Goal: Task Accomplishment & Management: Use online tool/utility

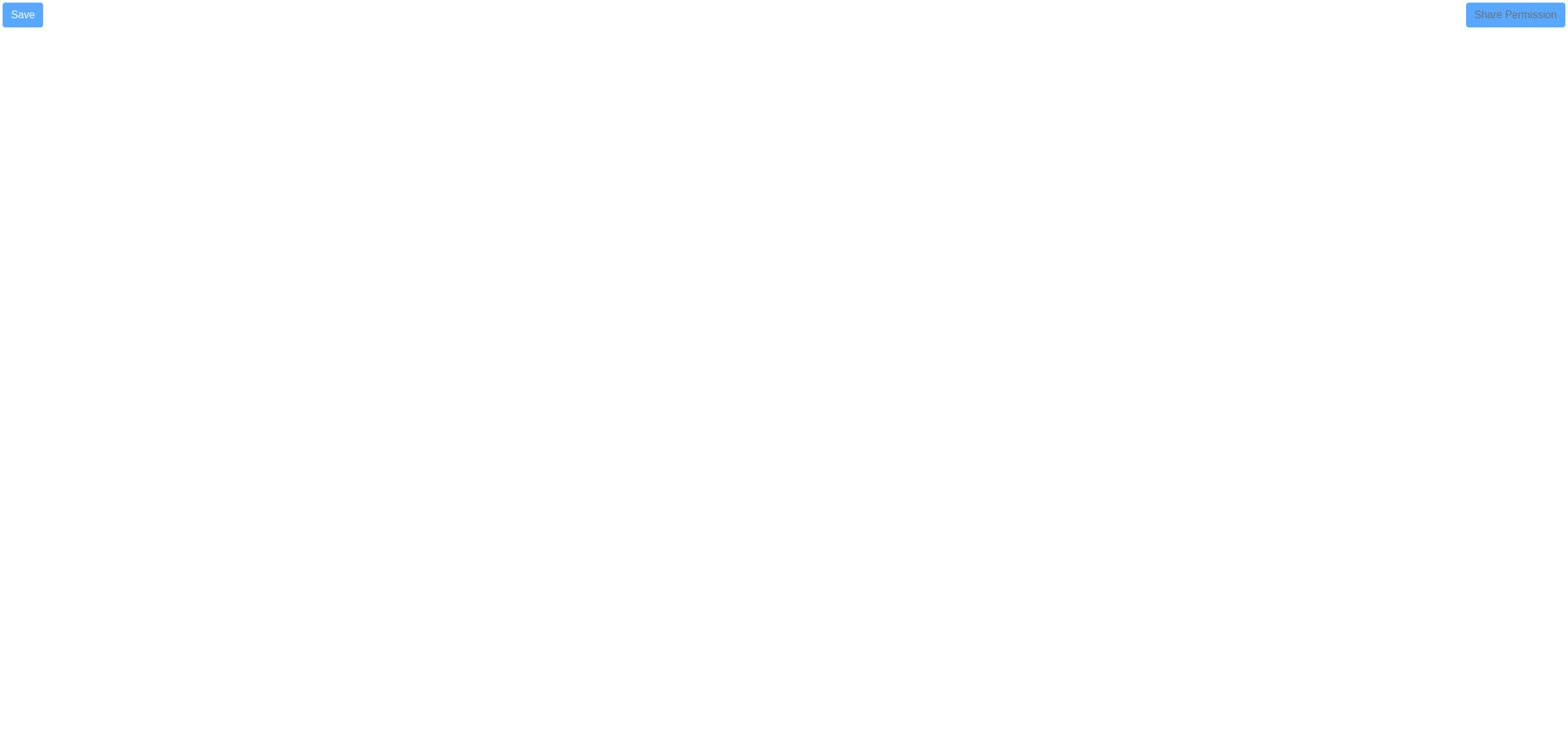
select select "90"
select select "1"
select select
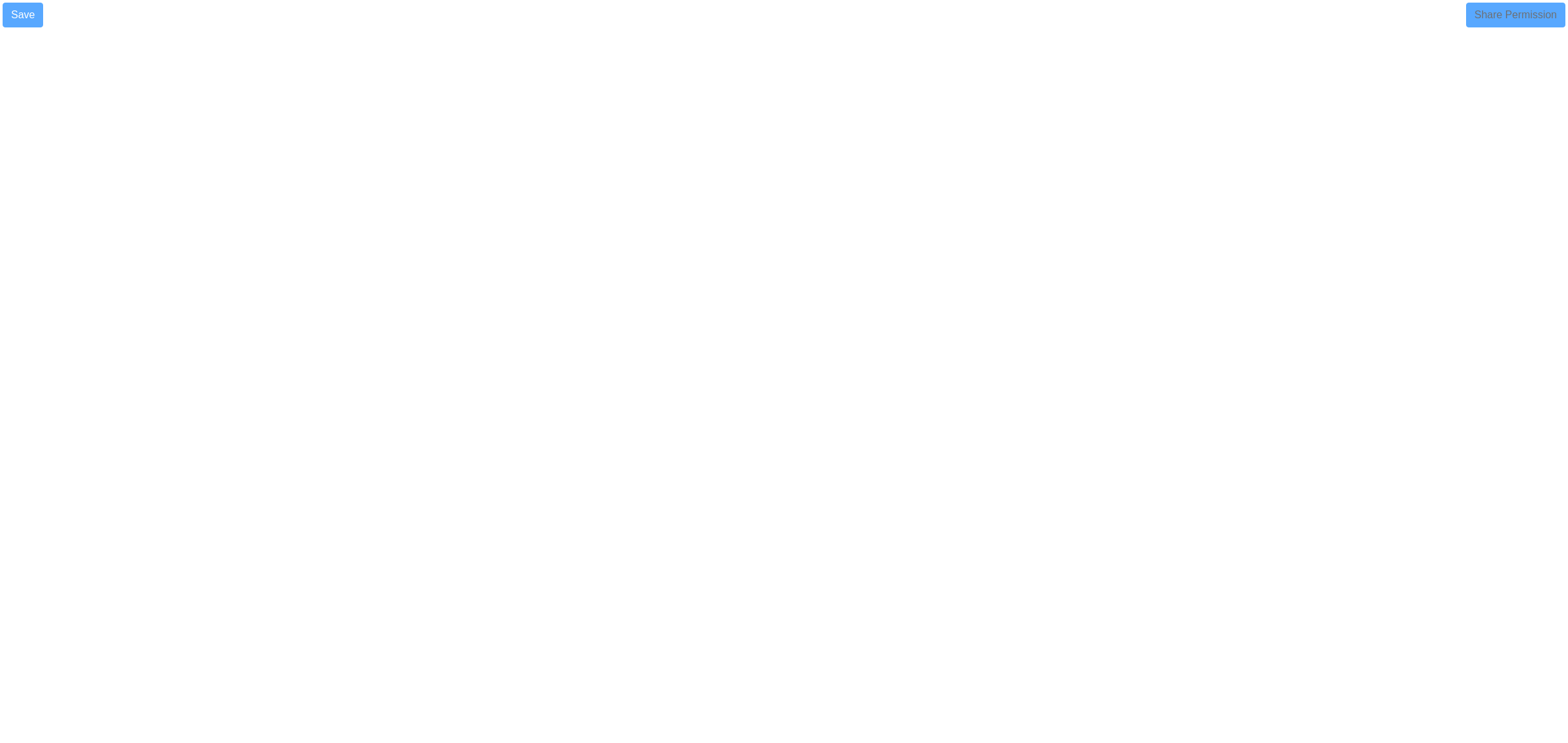
select select
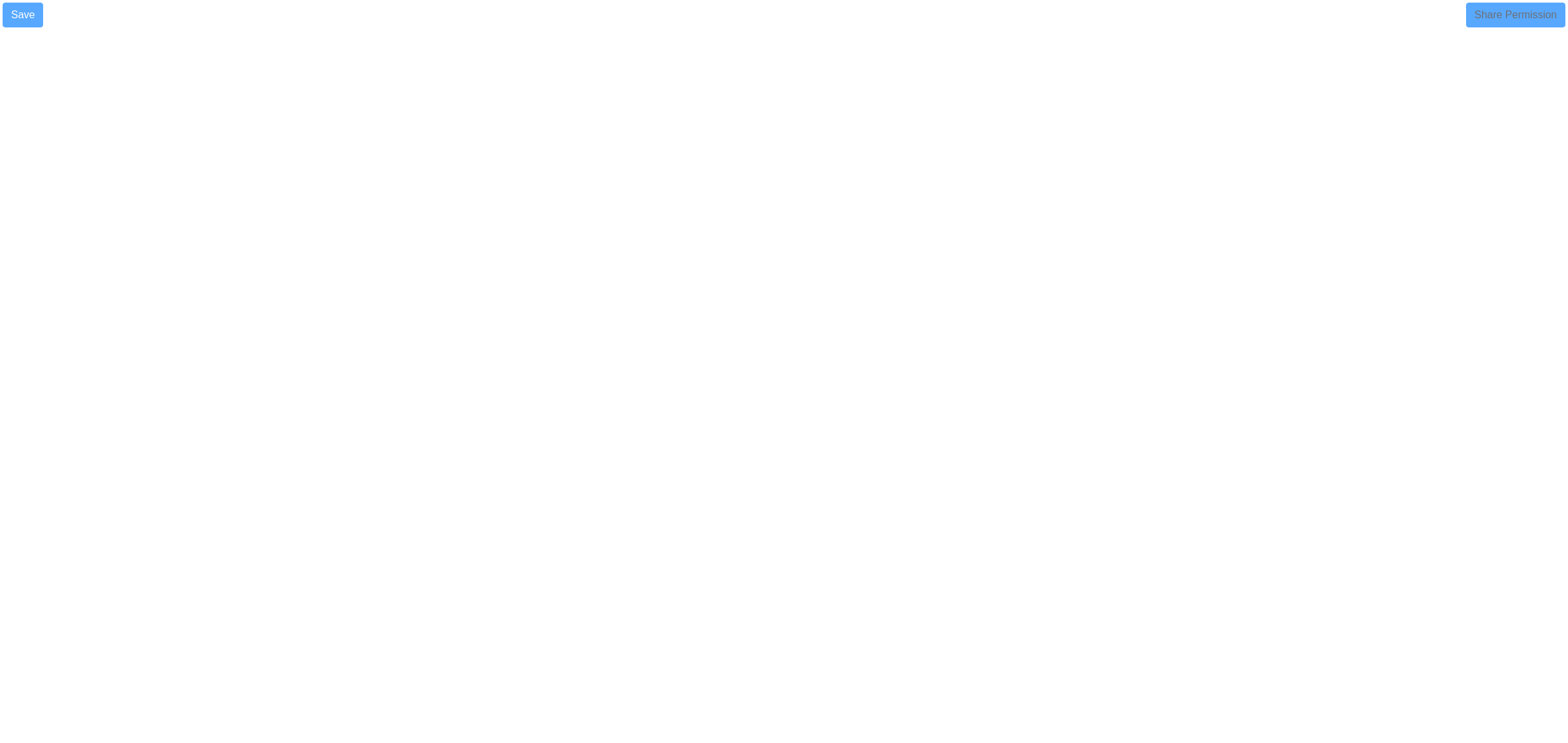
select select "90"
select select "1"
select select
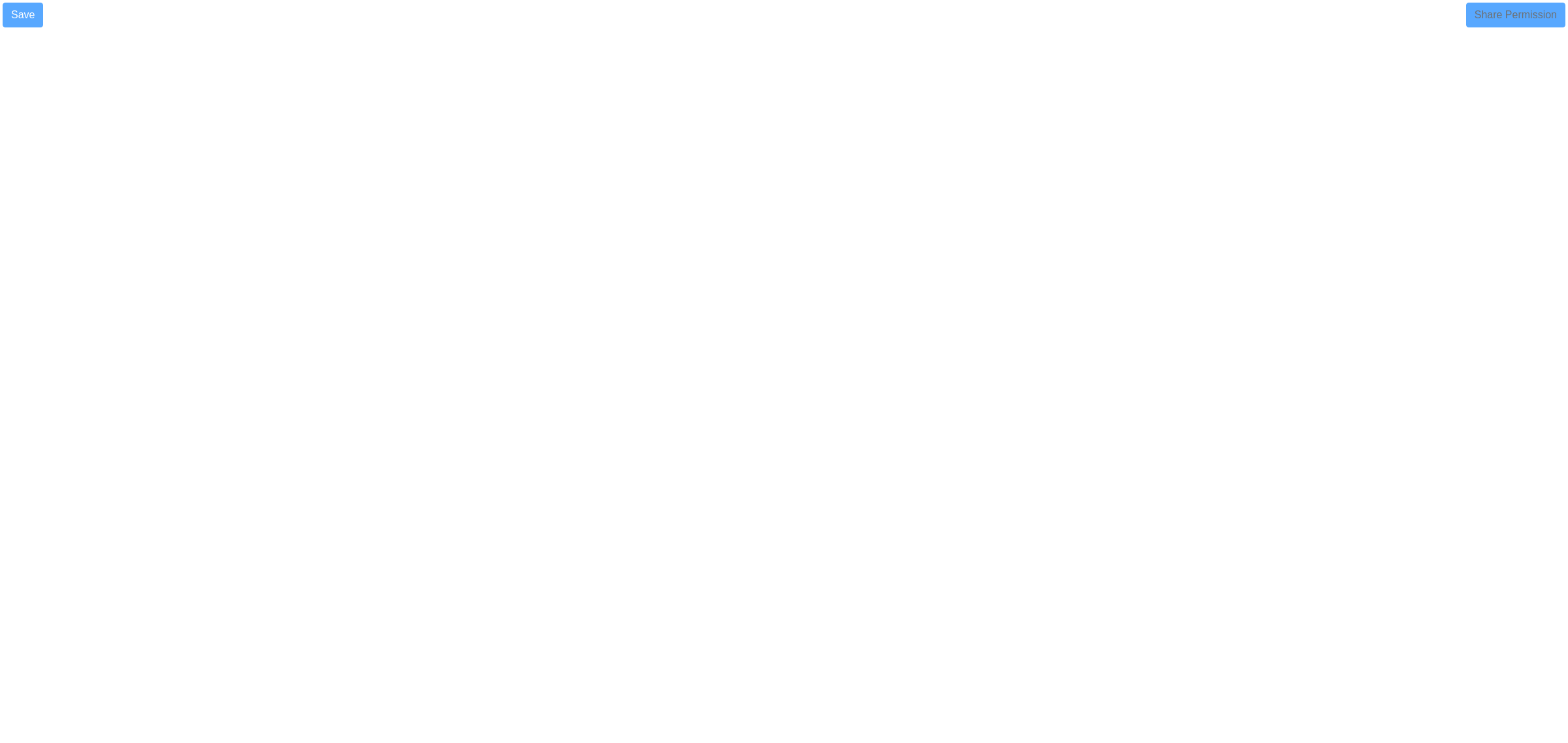
select select
select select "90"
select select "1"
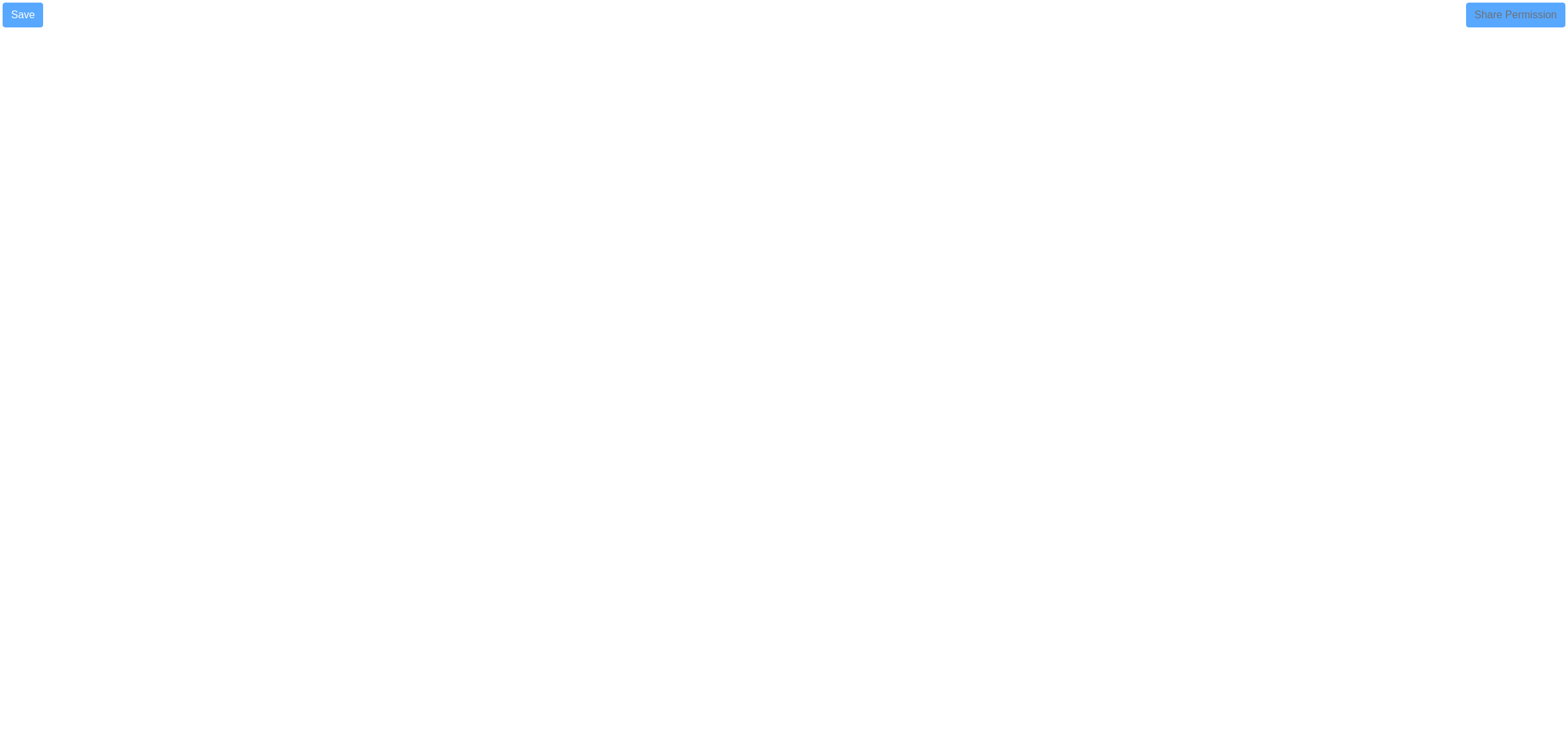
select select
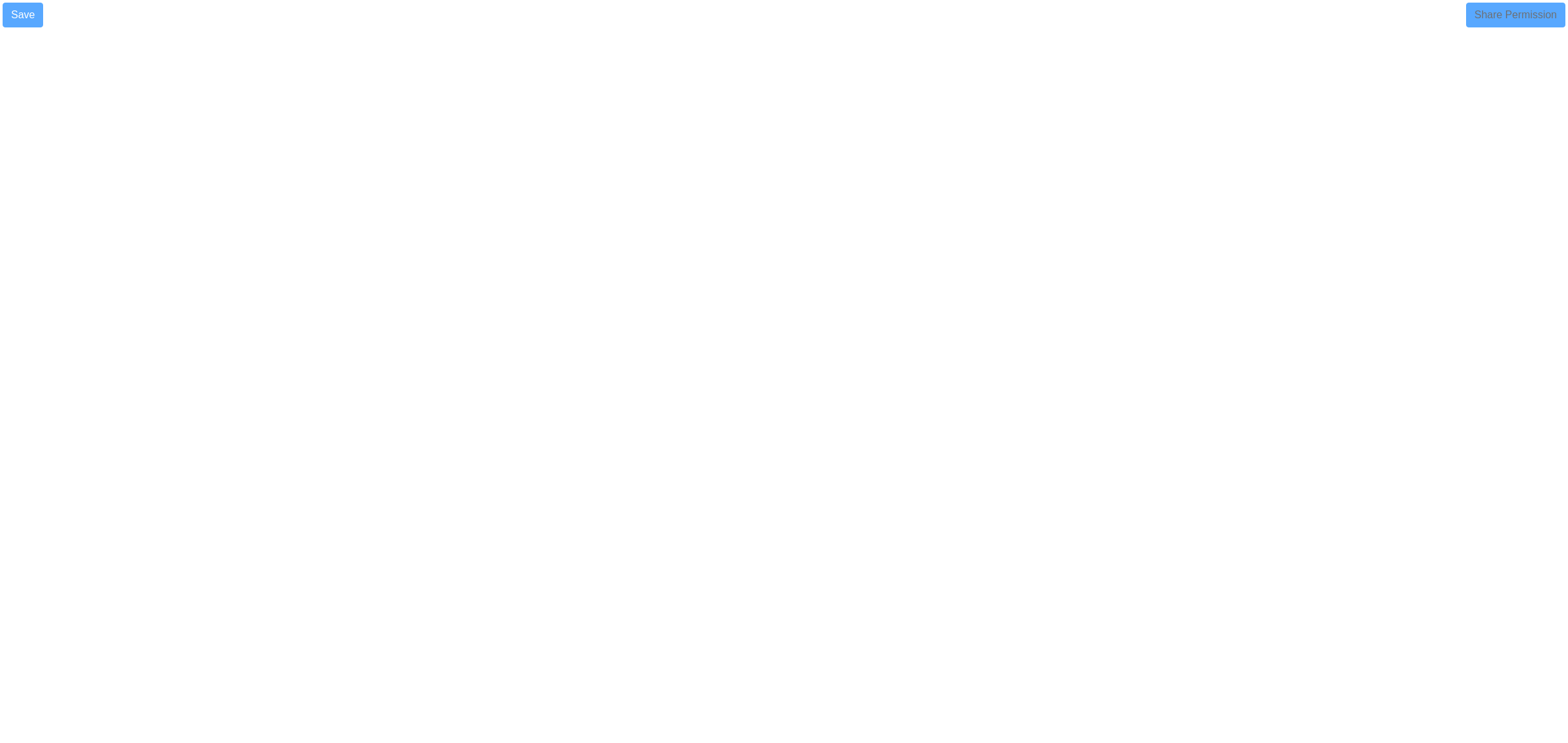
select select
select select "90"
select select "1"
select select
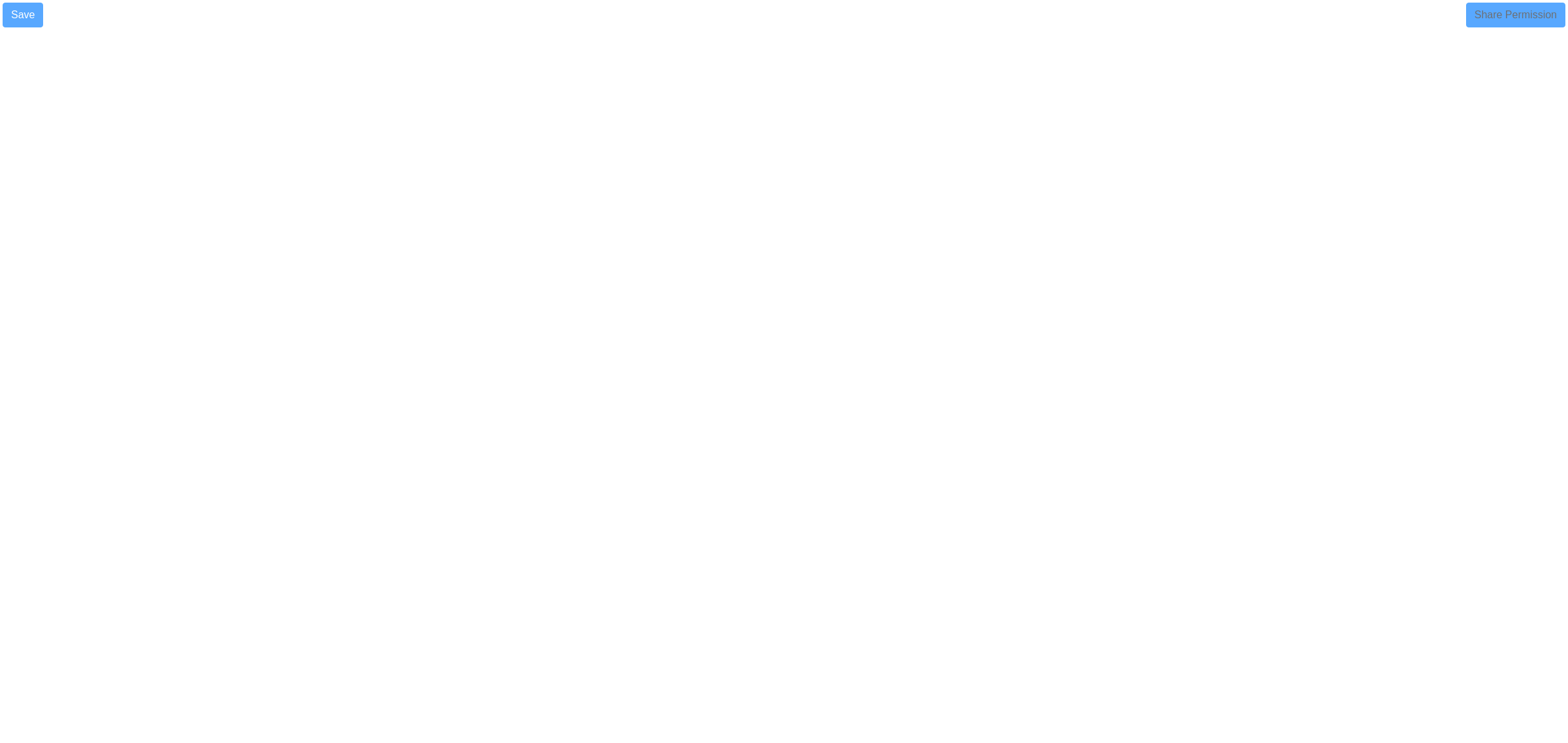
select select
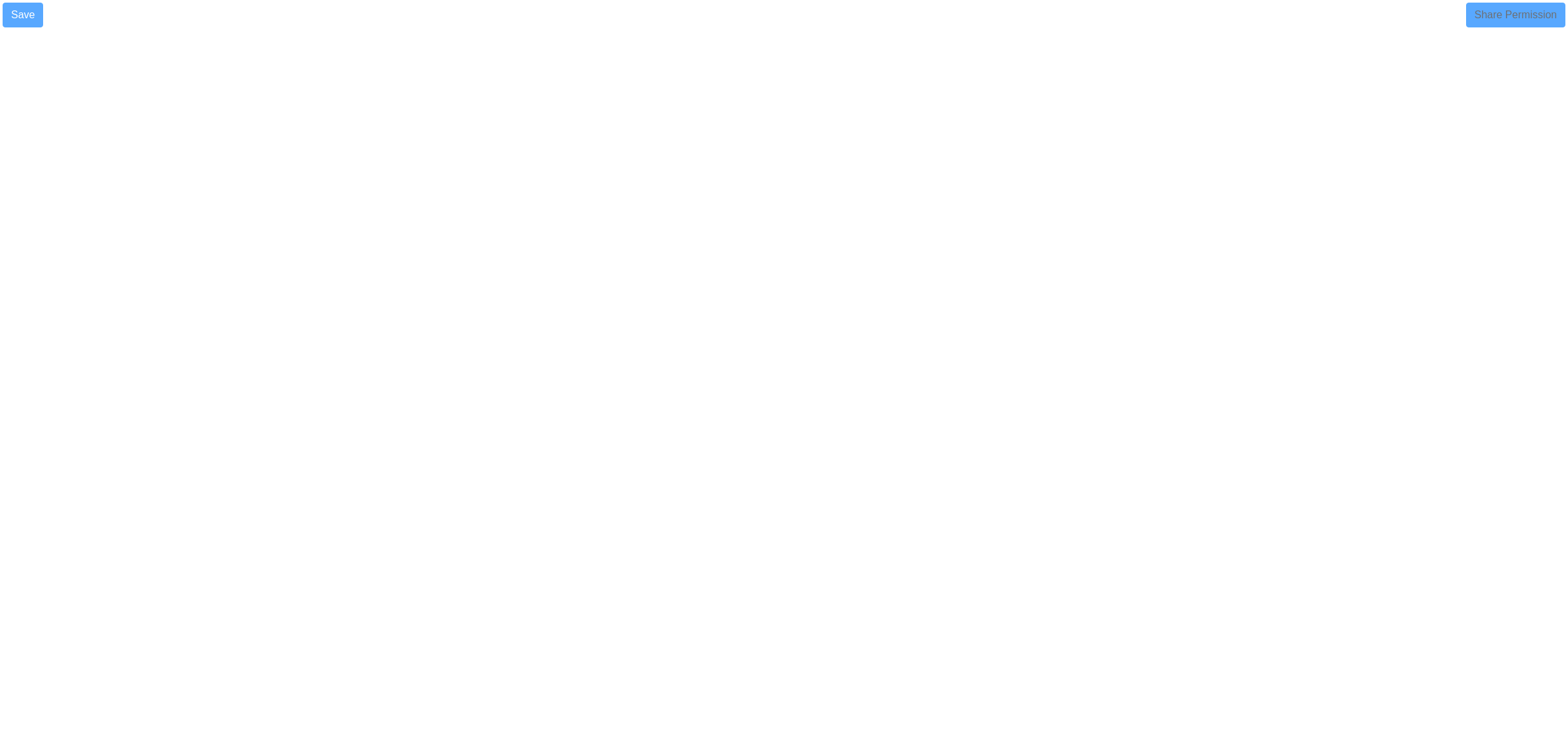
select select
select select "90"
select select
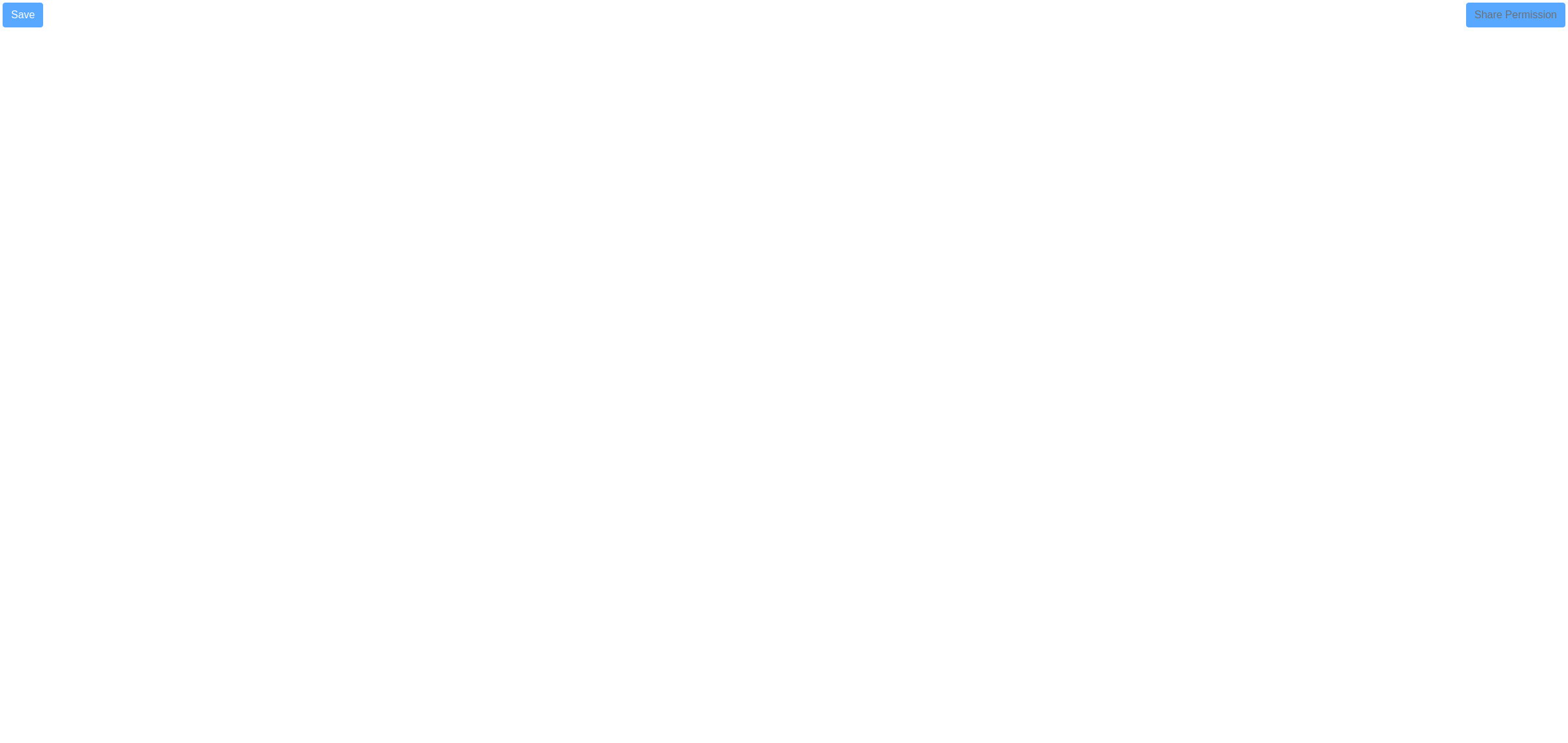
select select
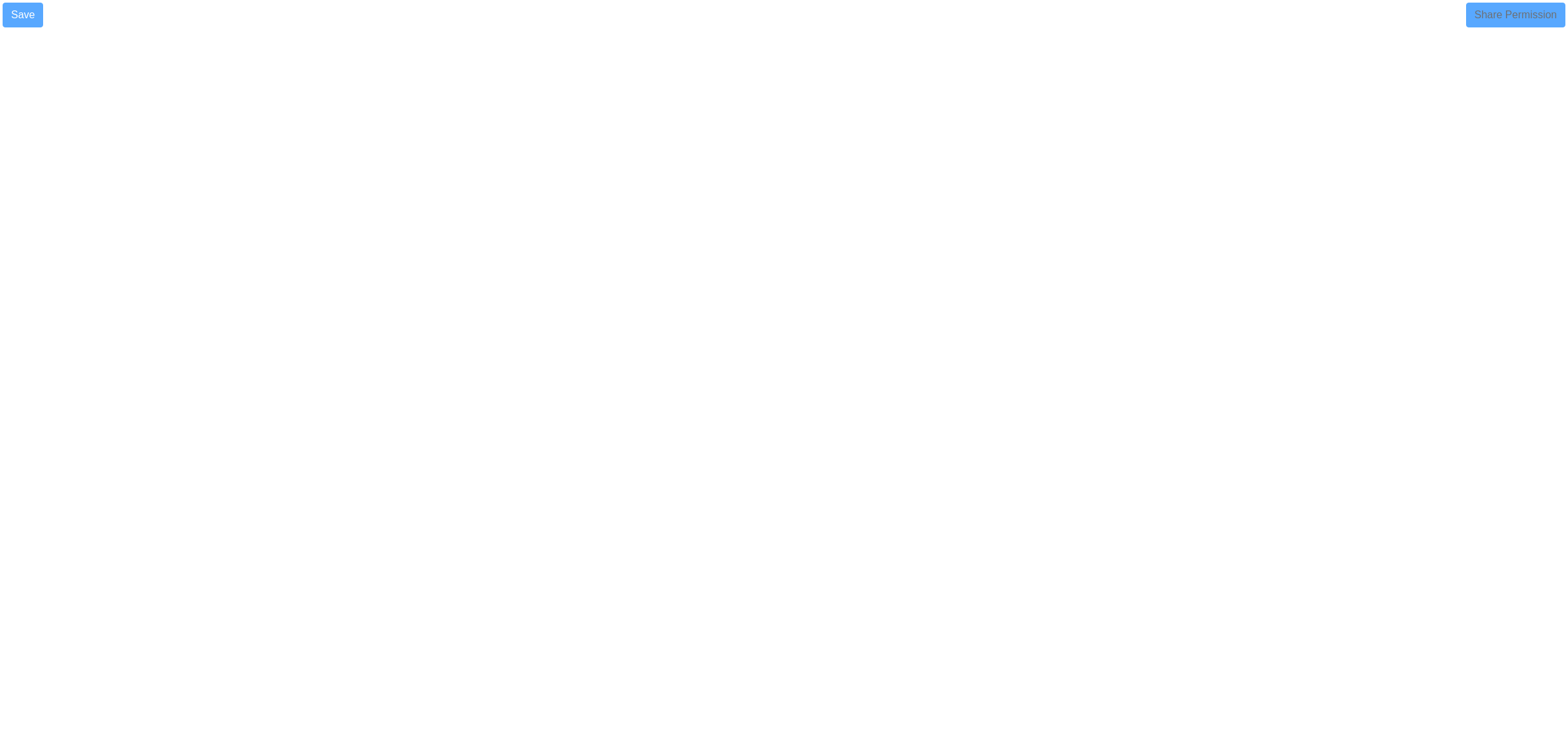
select select "90"
select select "1"
select select
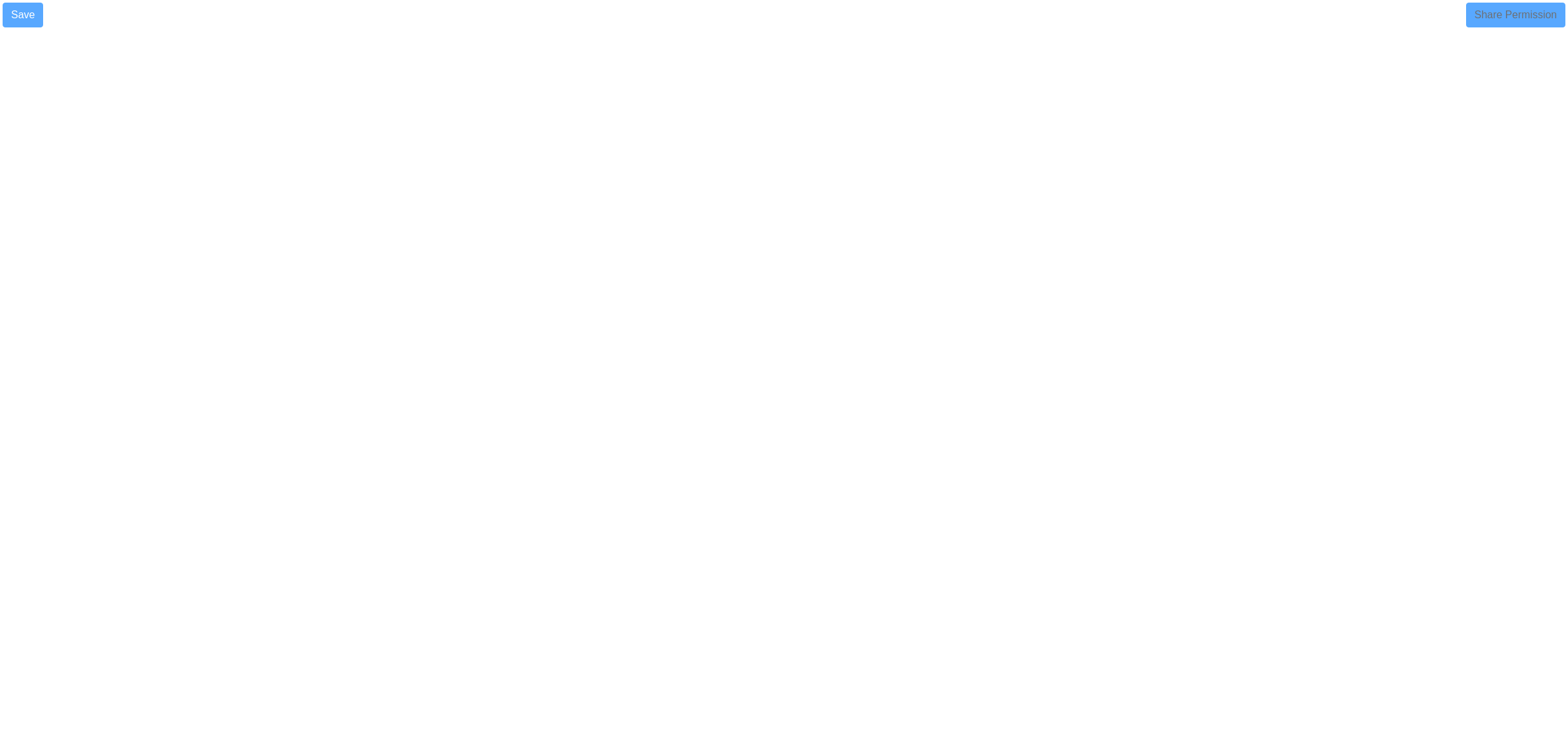
select select
select select "90"
select select
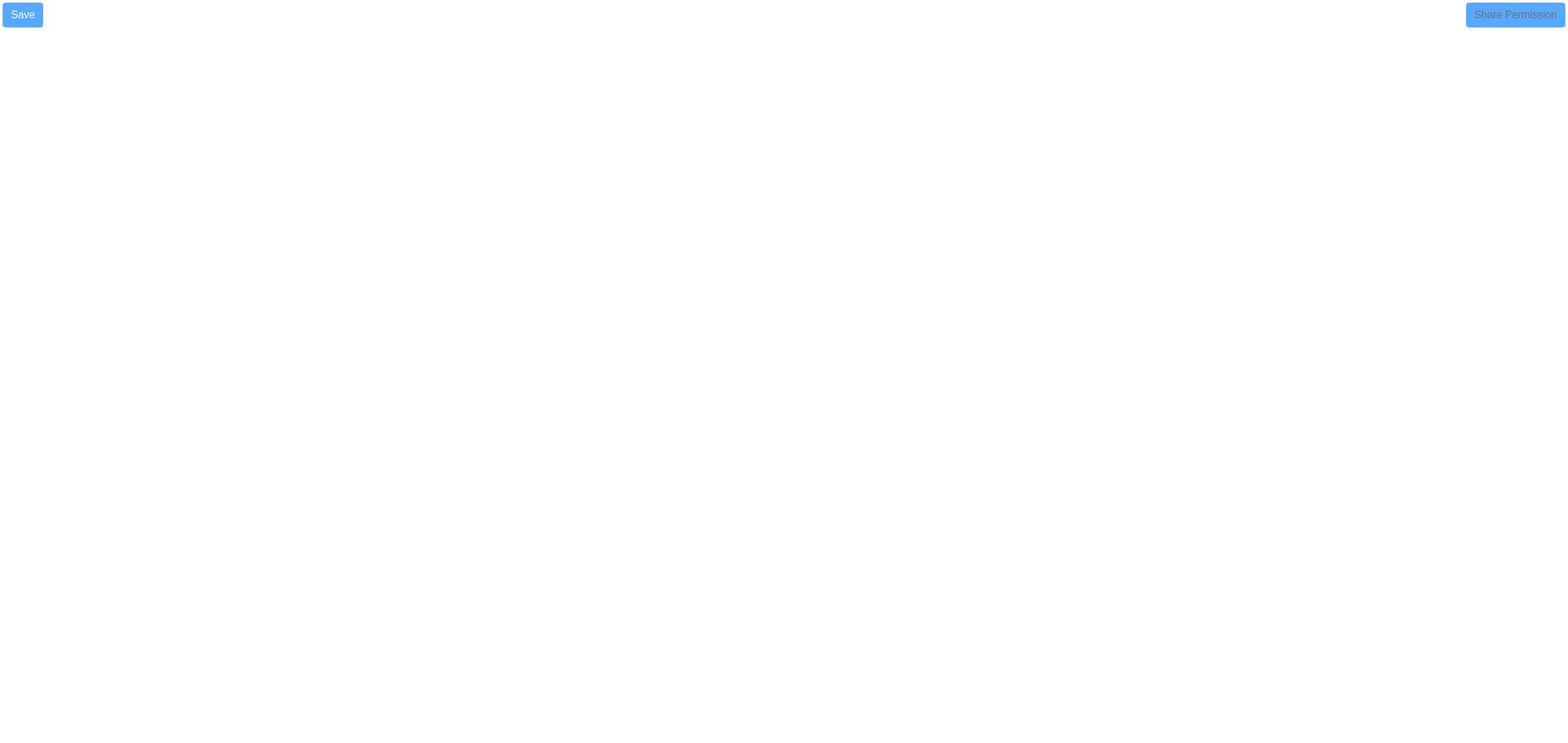
select select
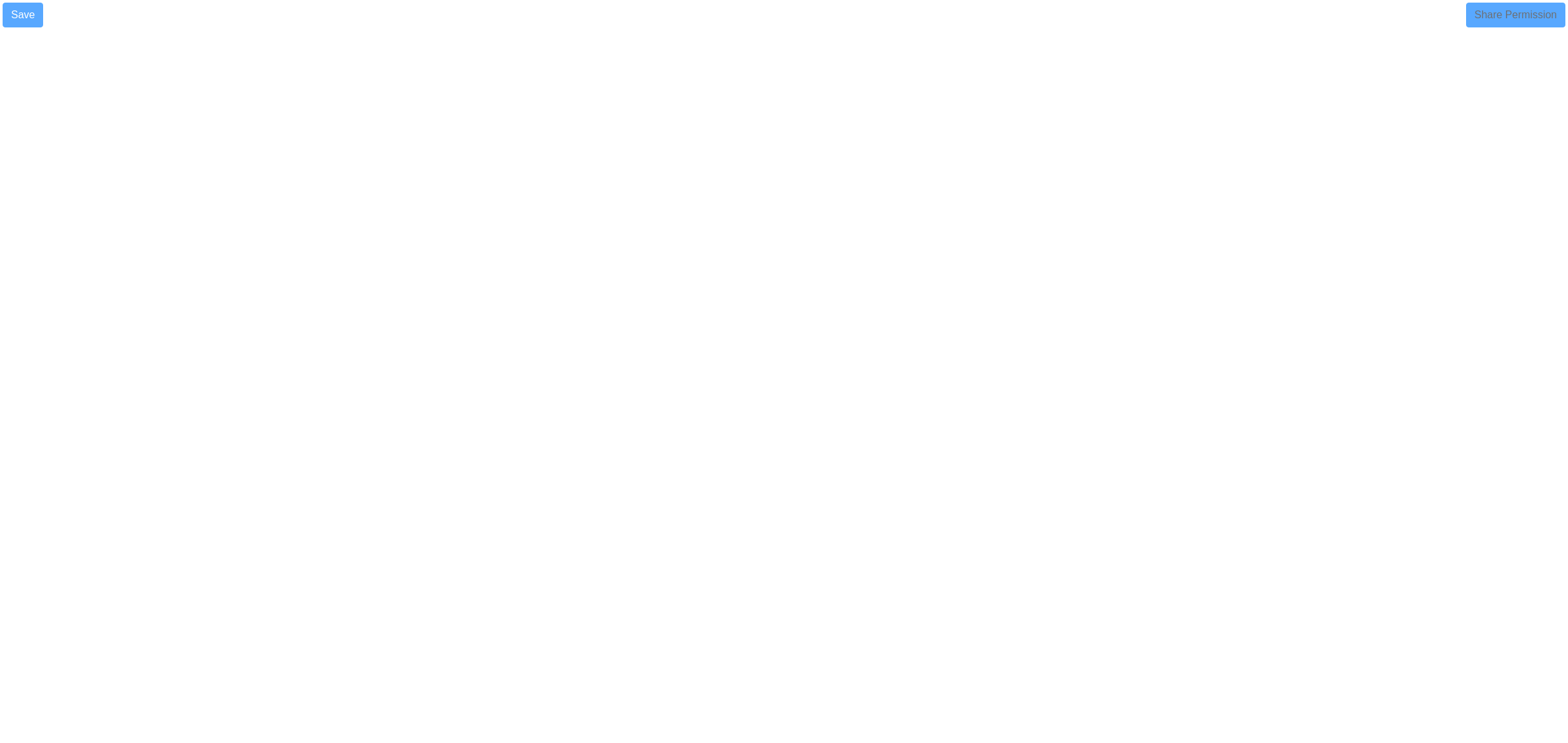
select select
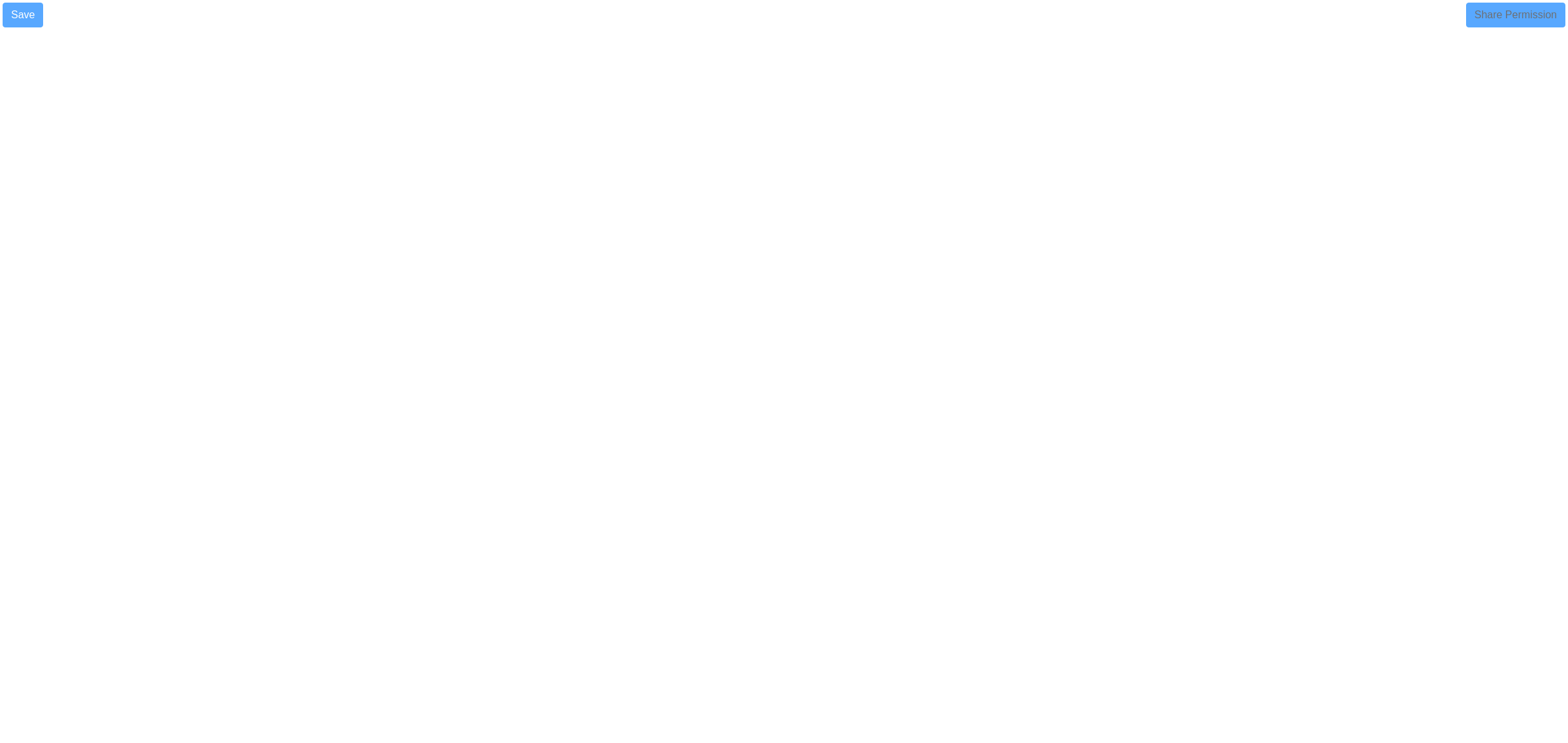
select select
select select "90"
select select "1"
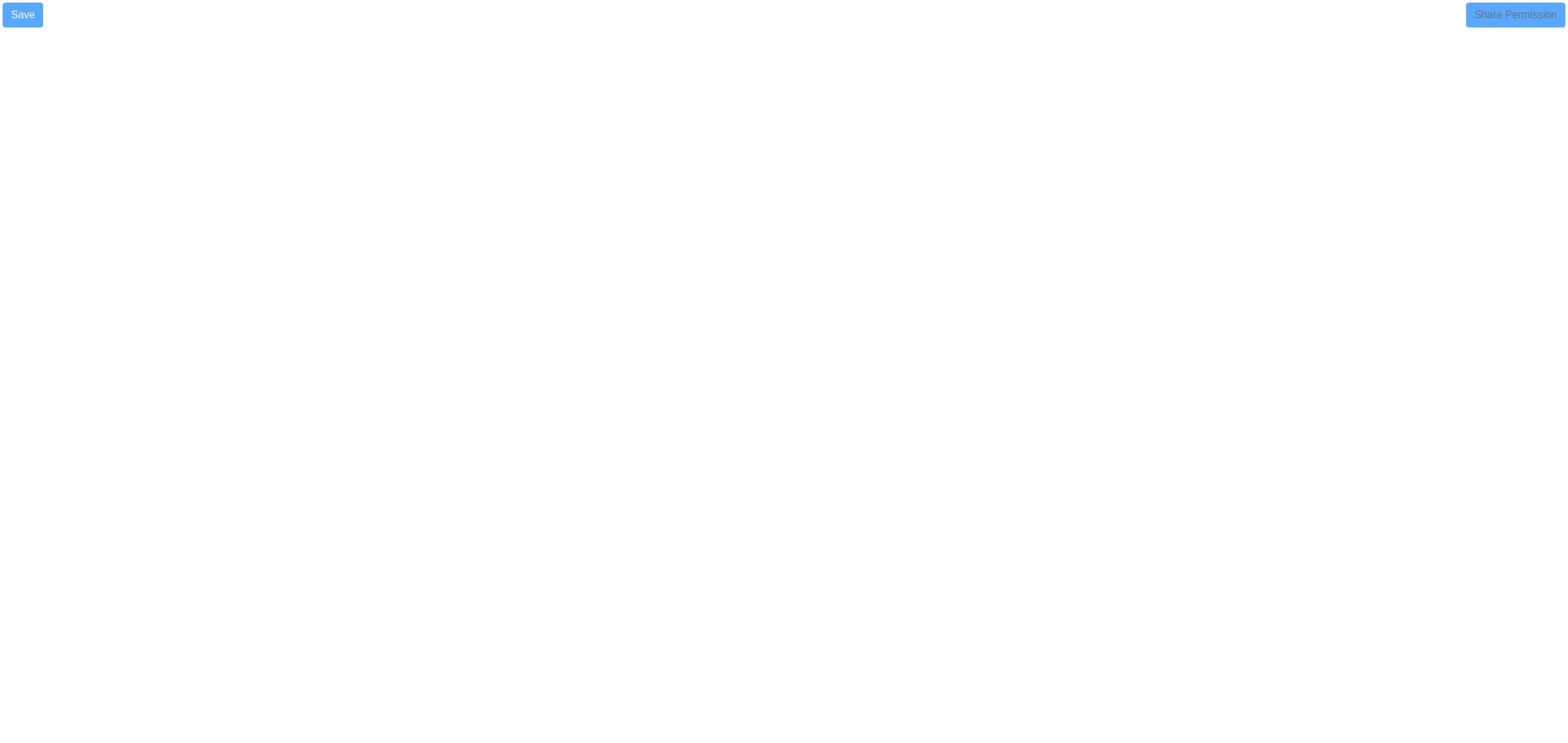
select select
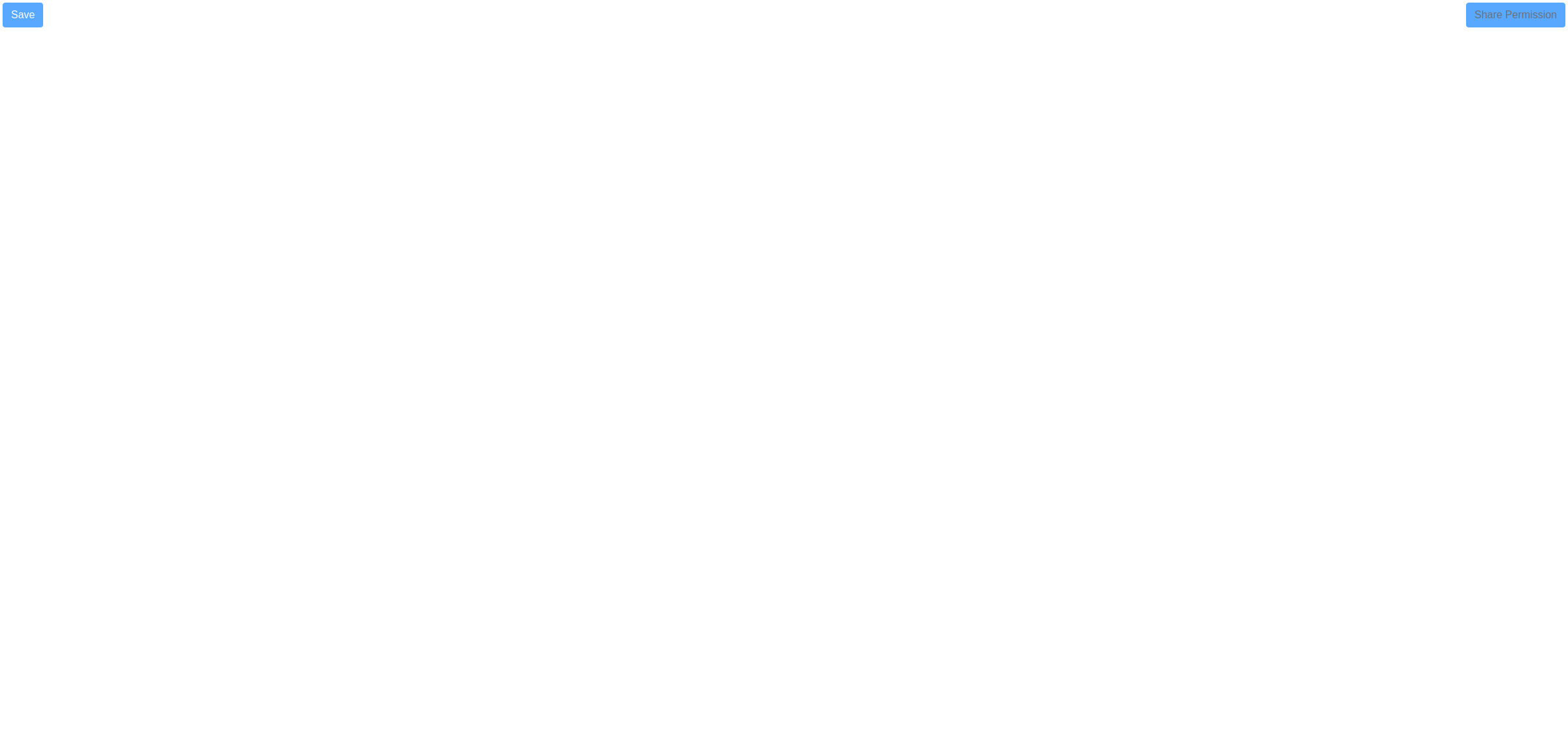
select select
select select "90"
select select
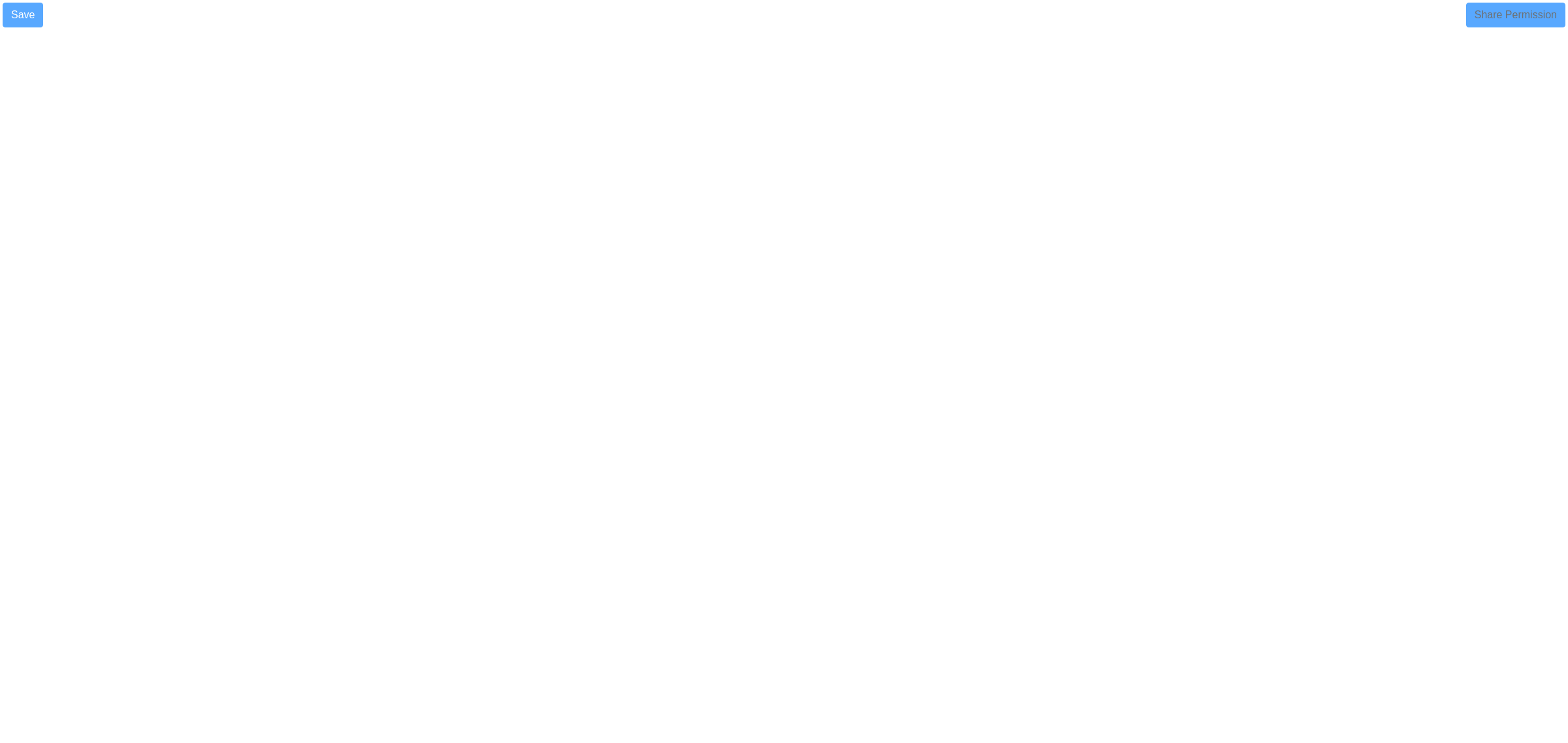
select select
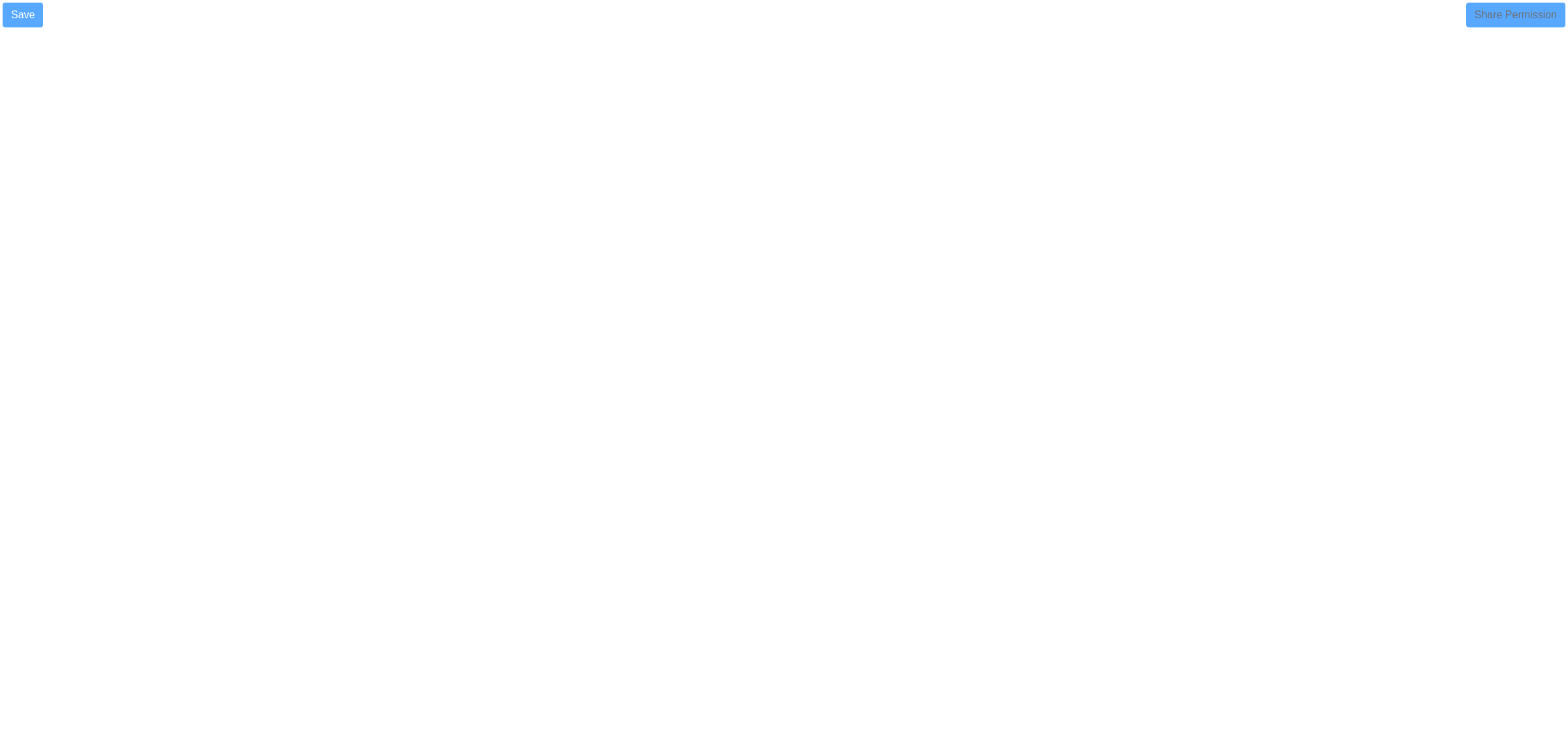
select select
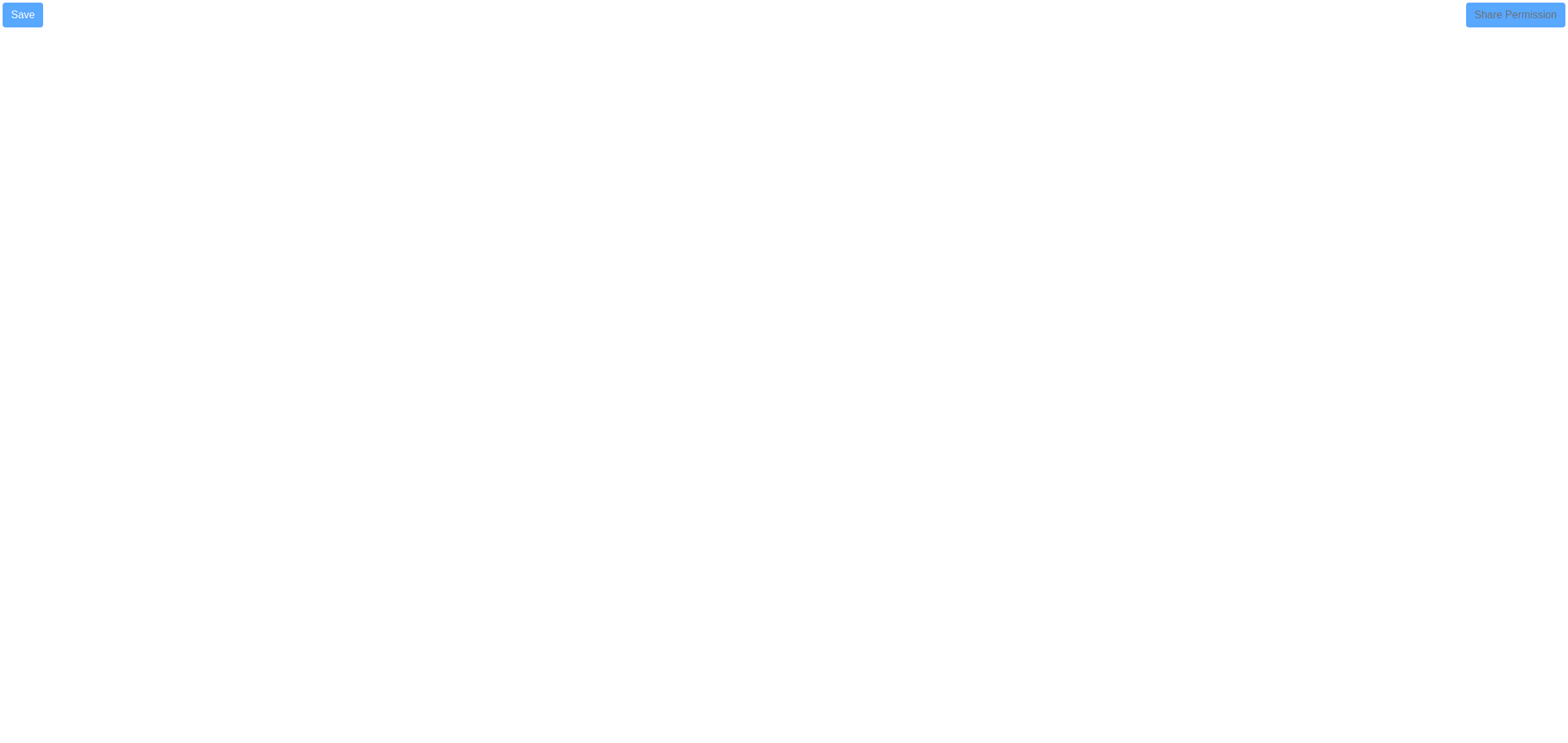
select select
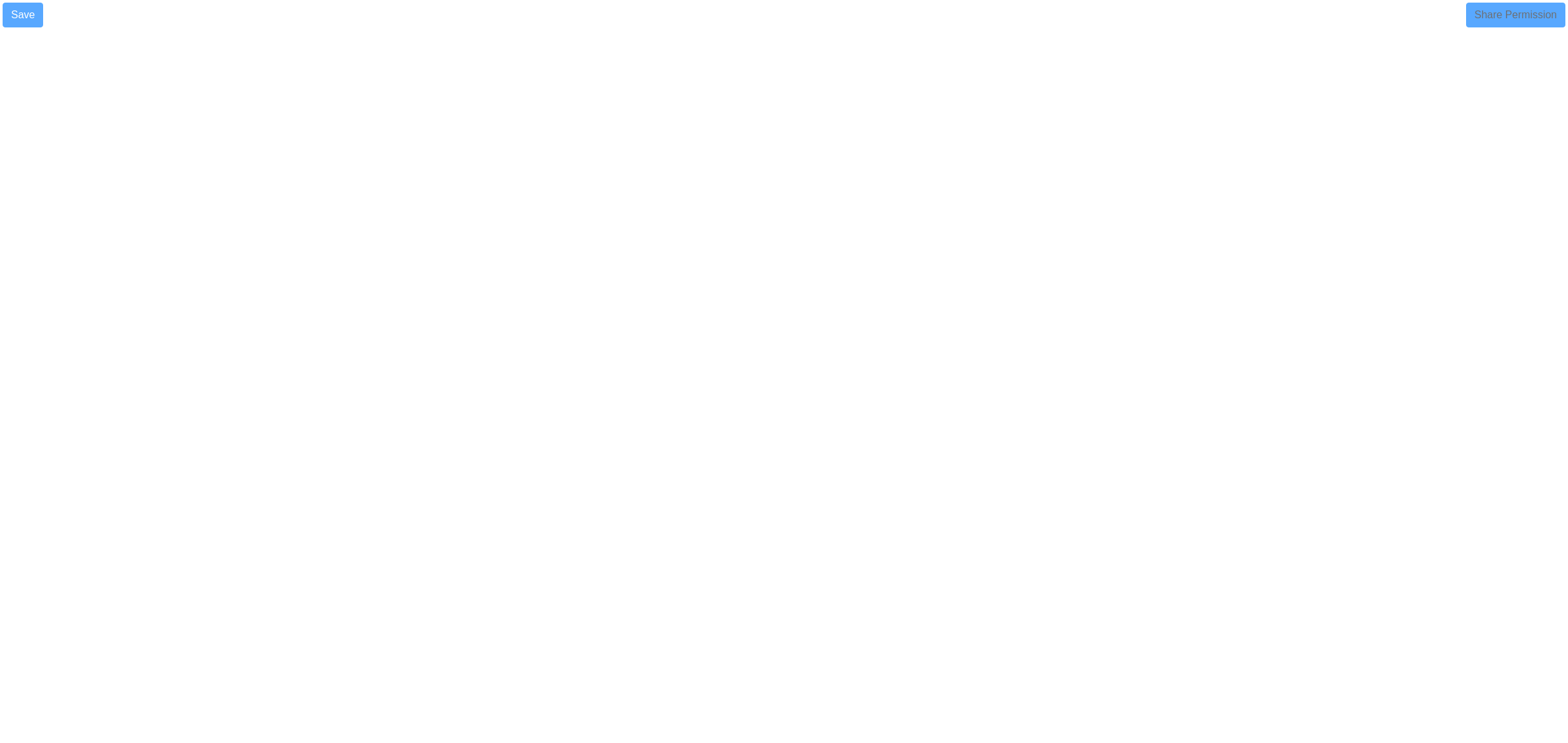
select select
select select "90"
select select
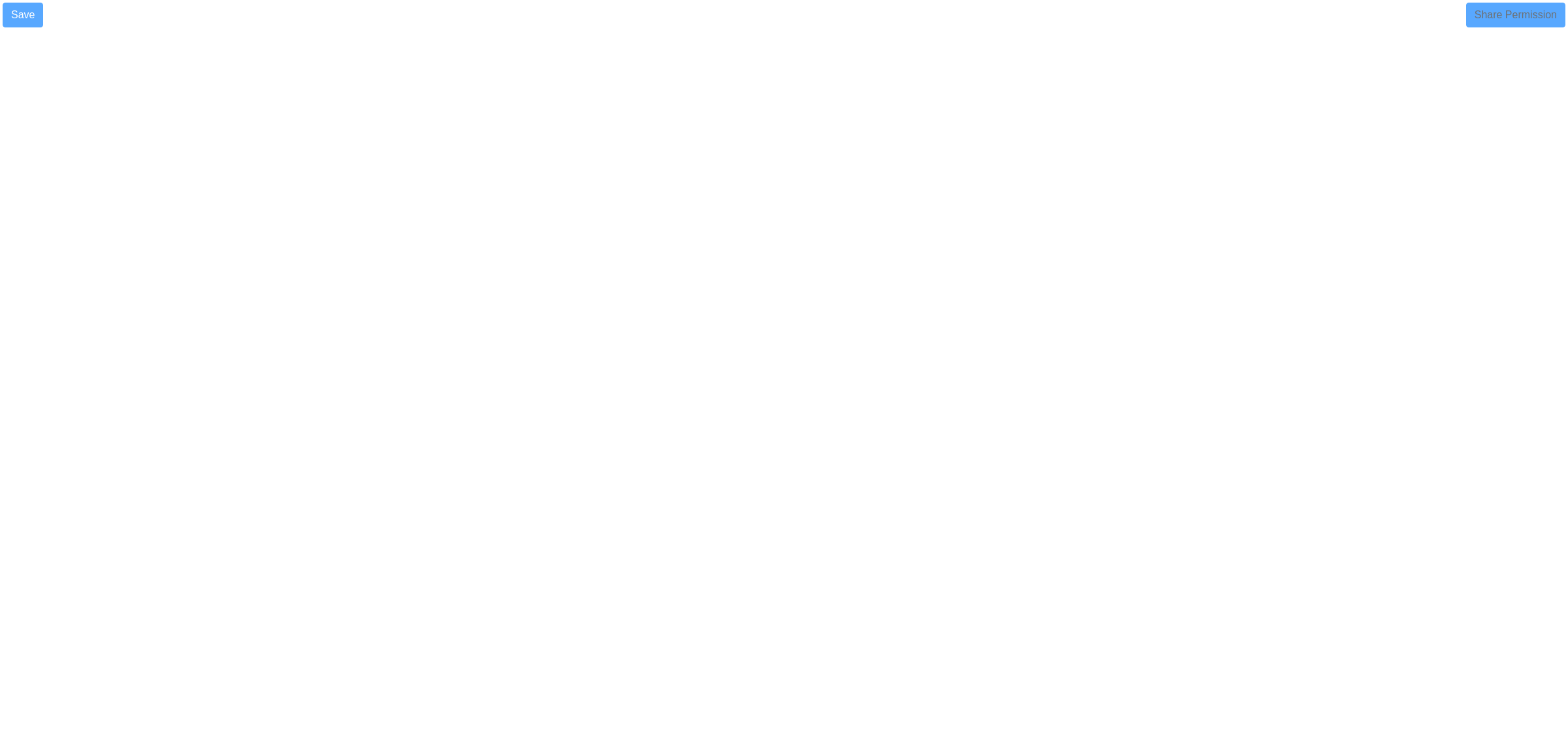
select select
select select "1"
select select
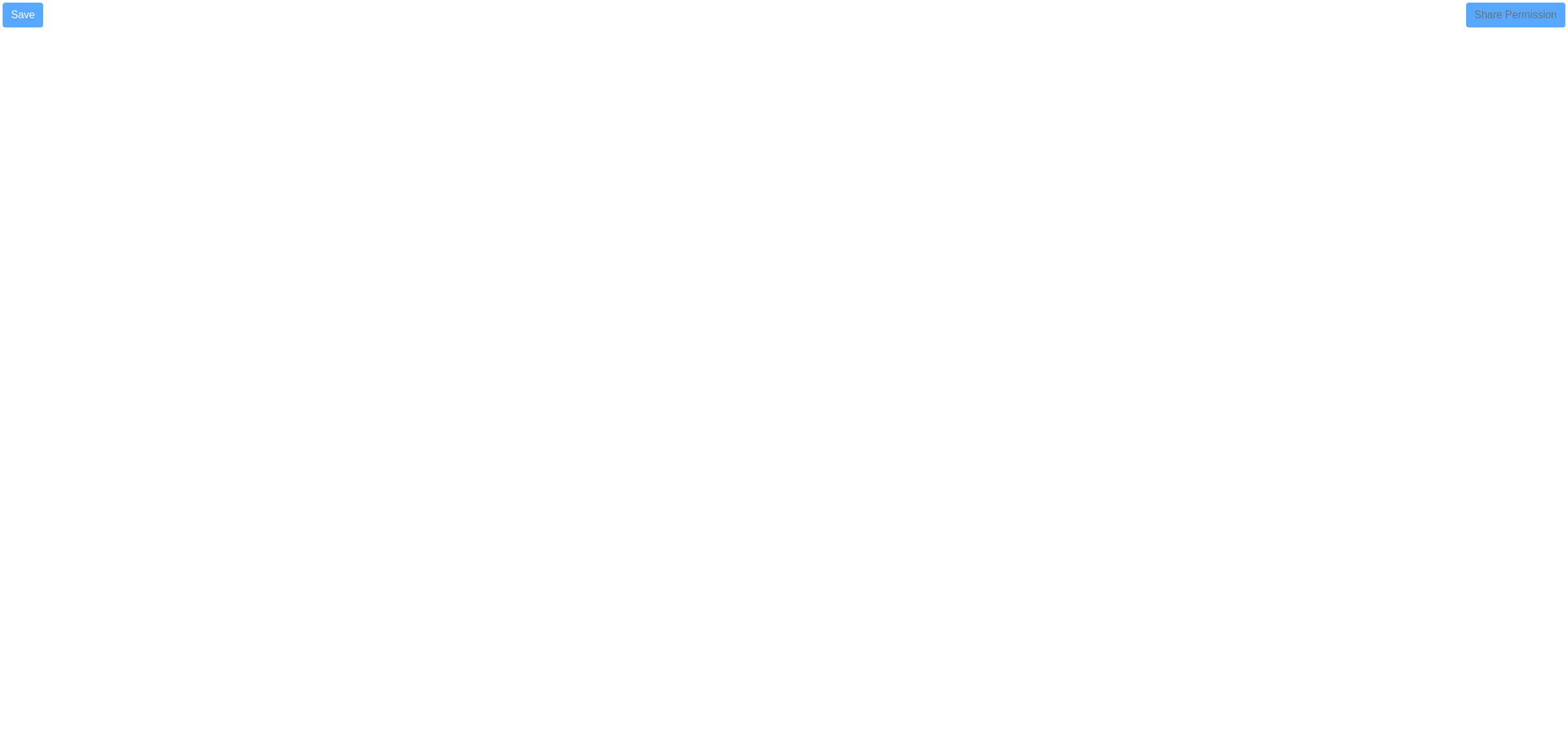
select select
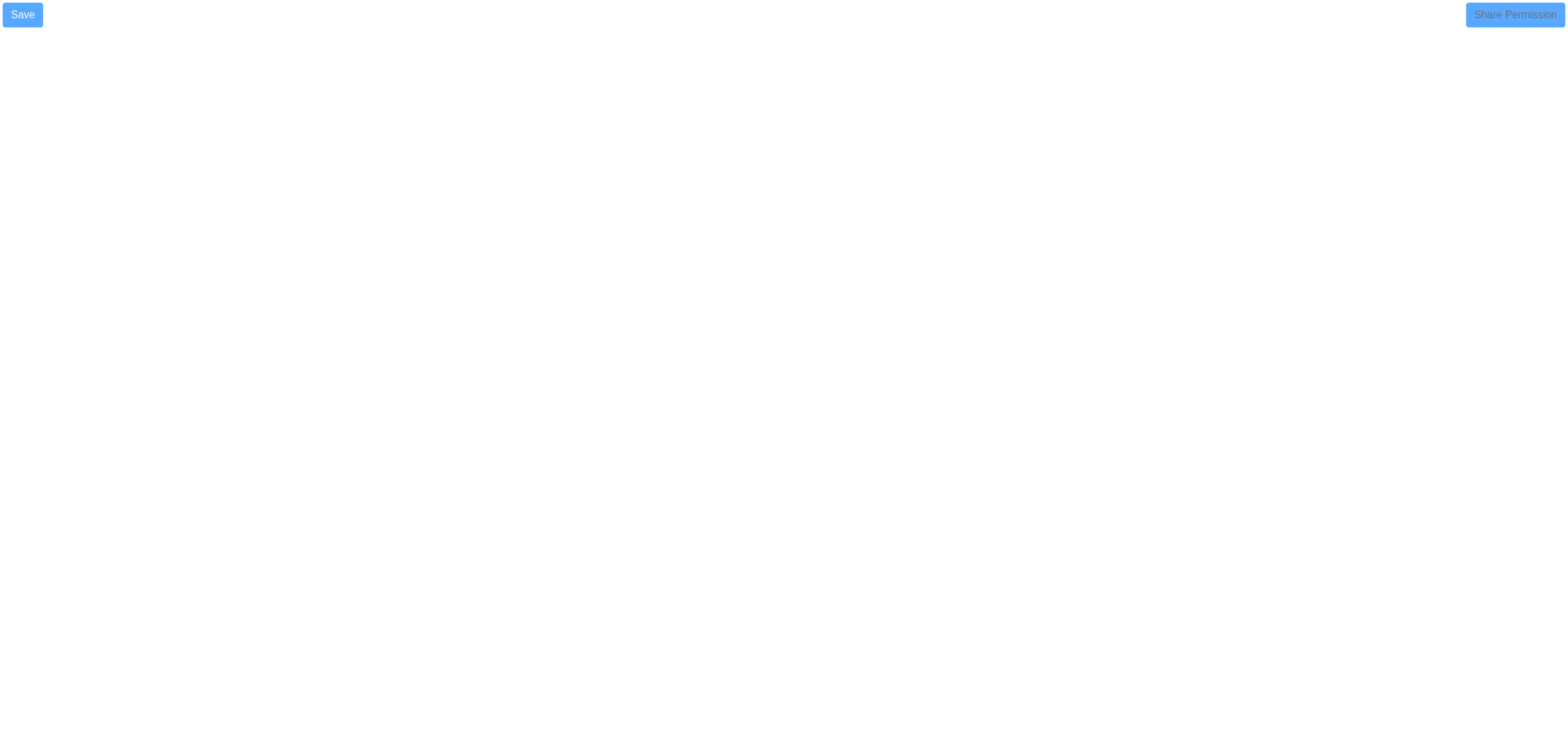
select select
select select "90"
select select "1"
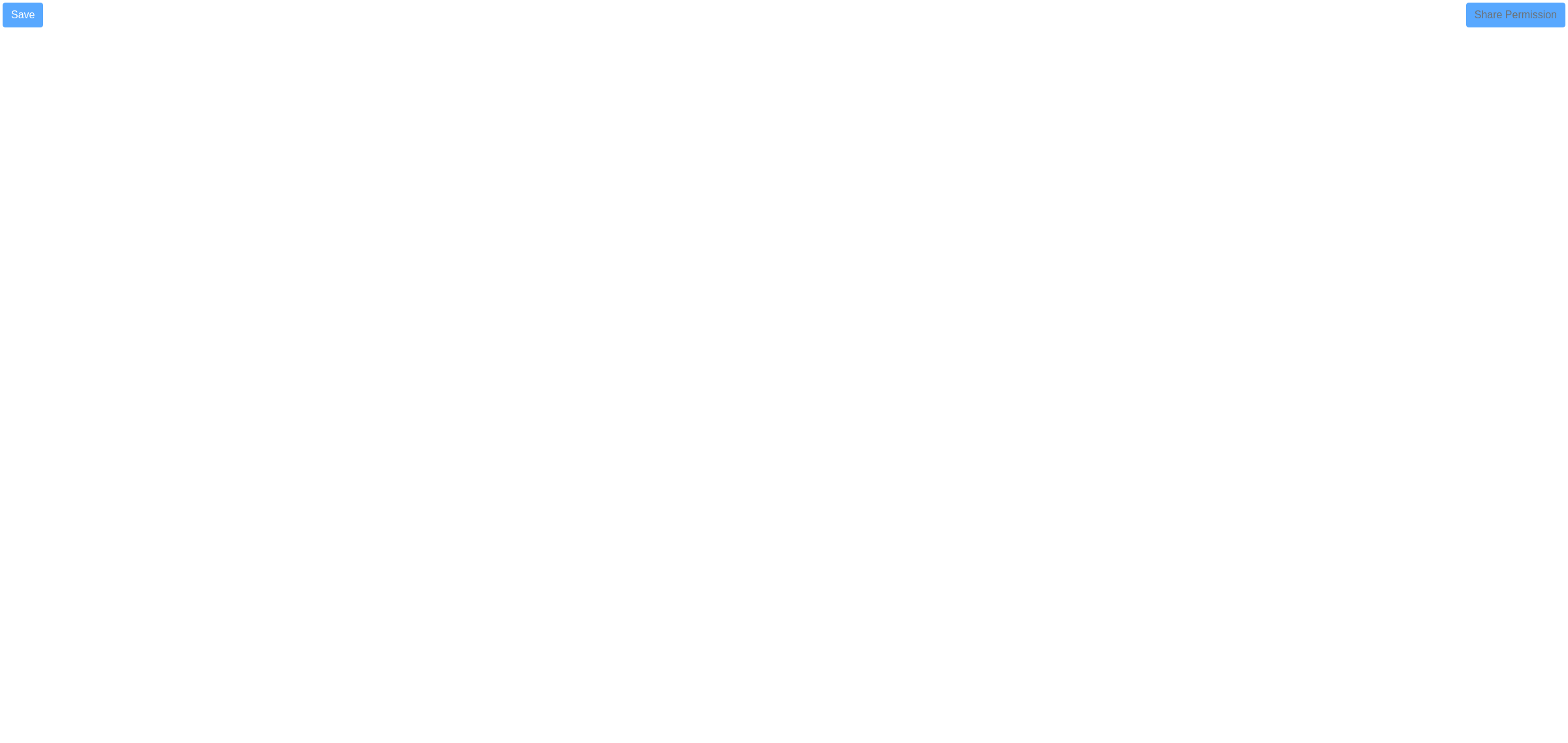
select select
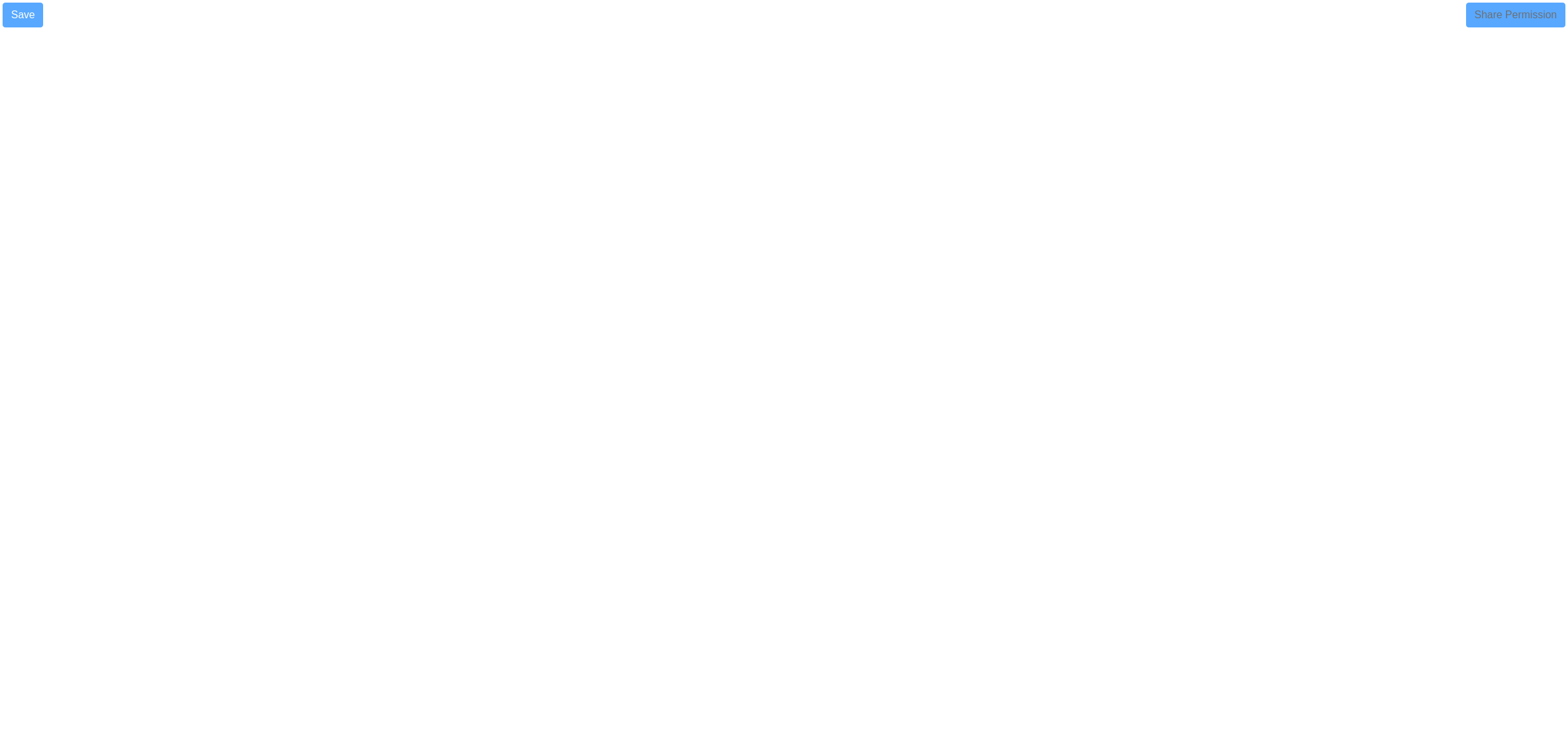
select select
select select "90"
select select
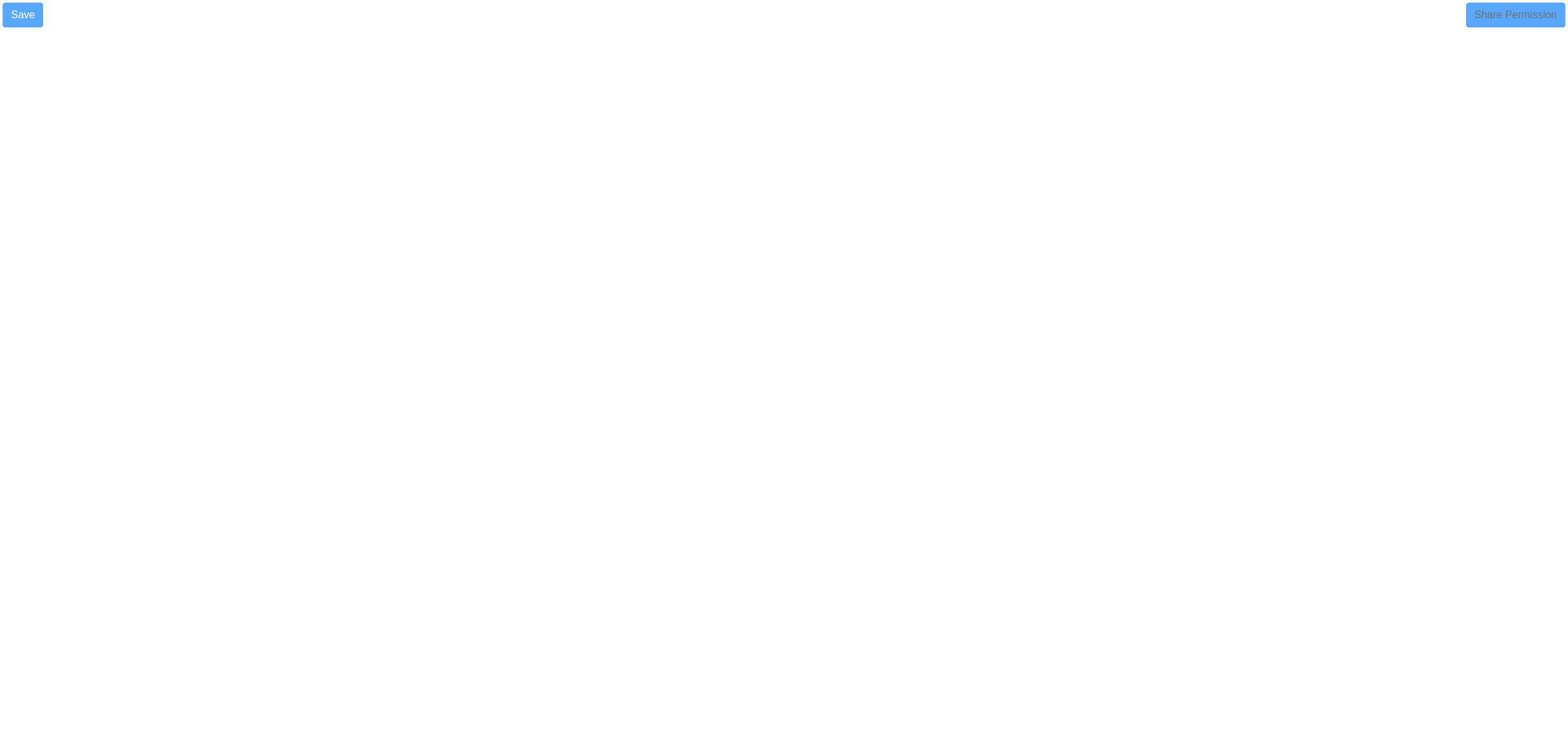
select select
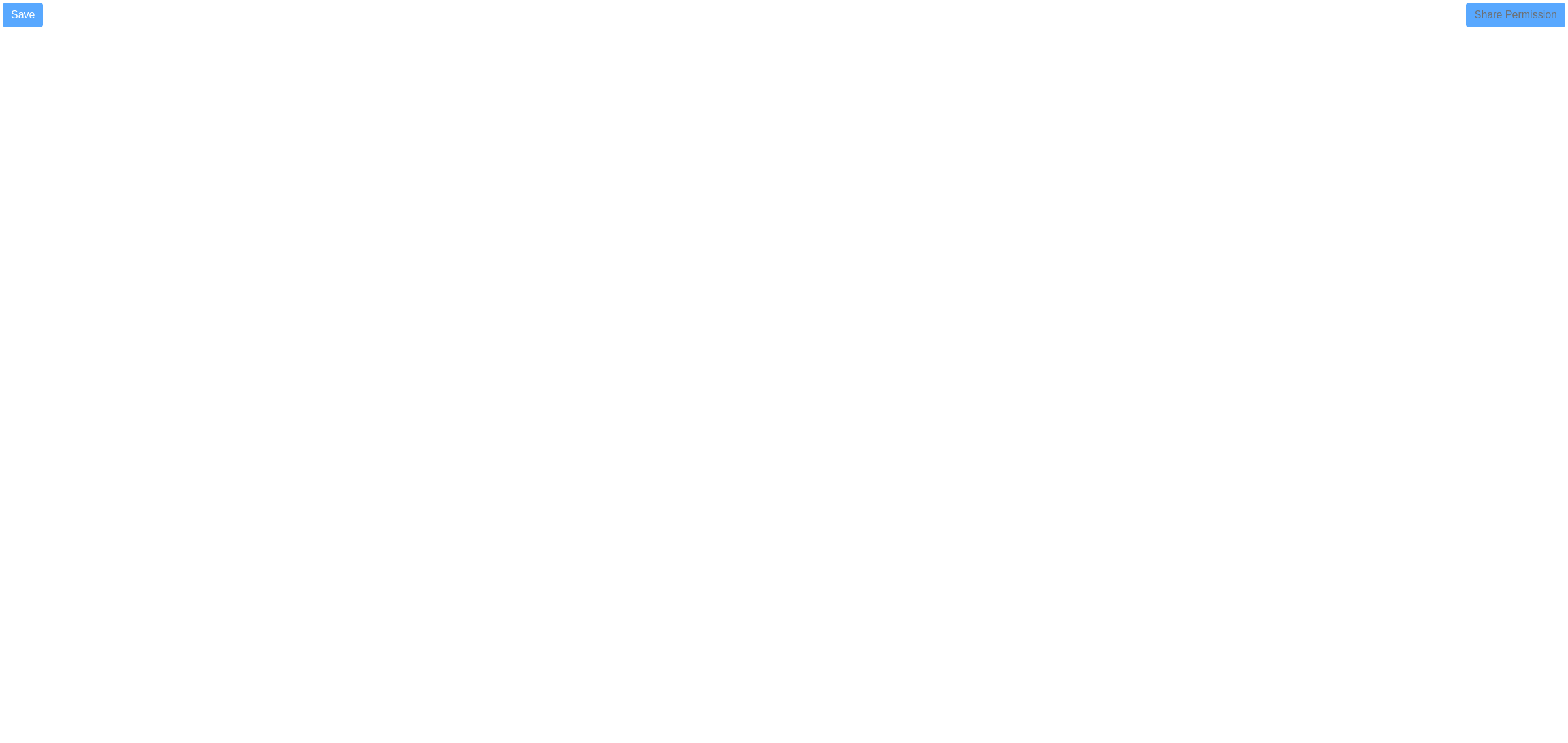
select select
select select "90"
select select
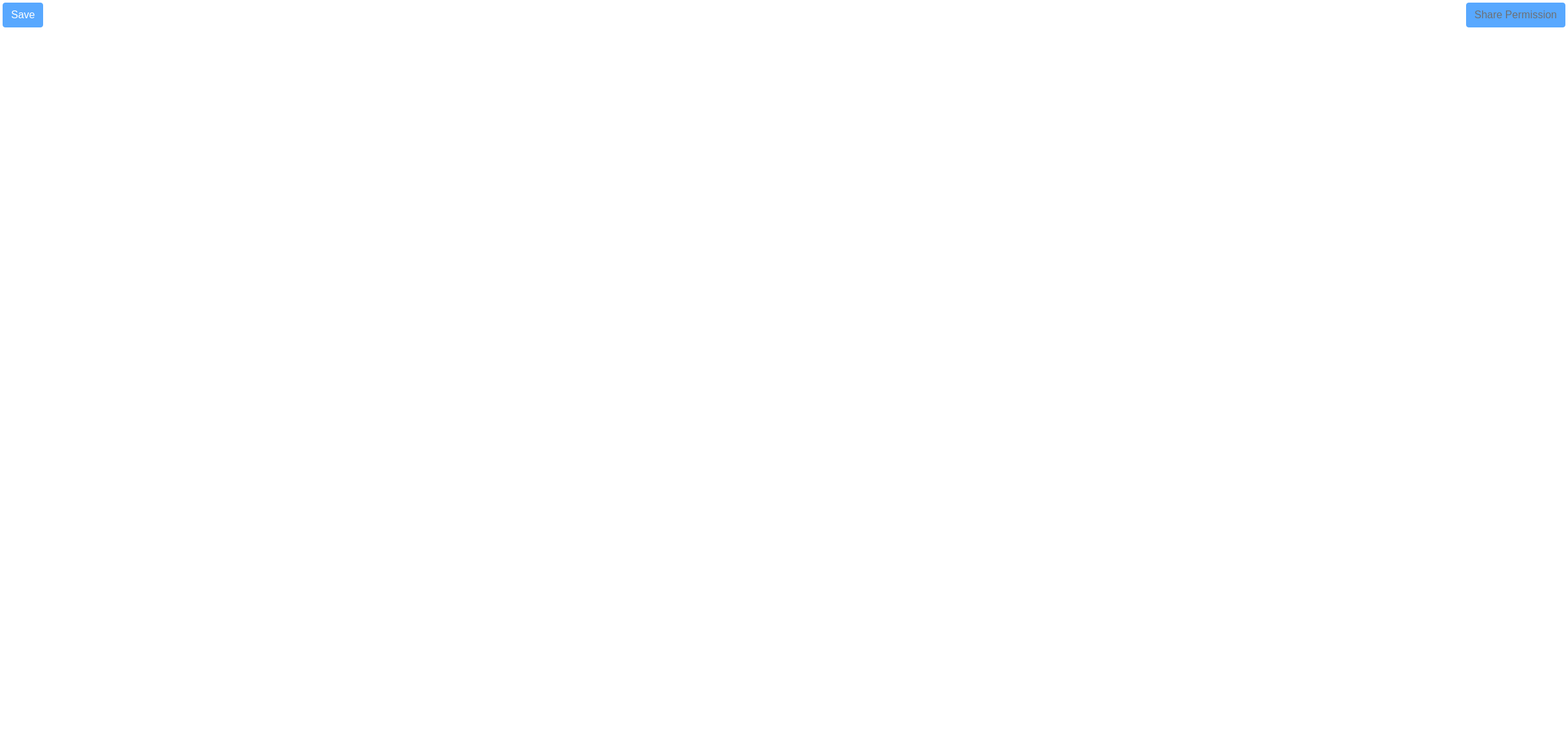
select select
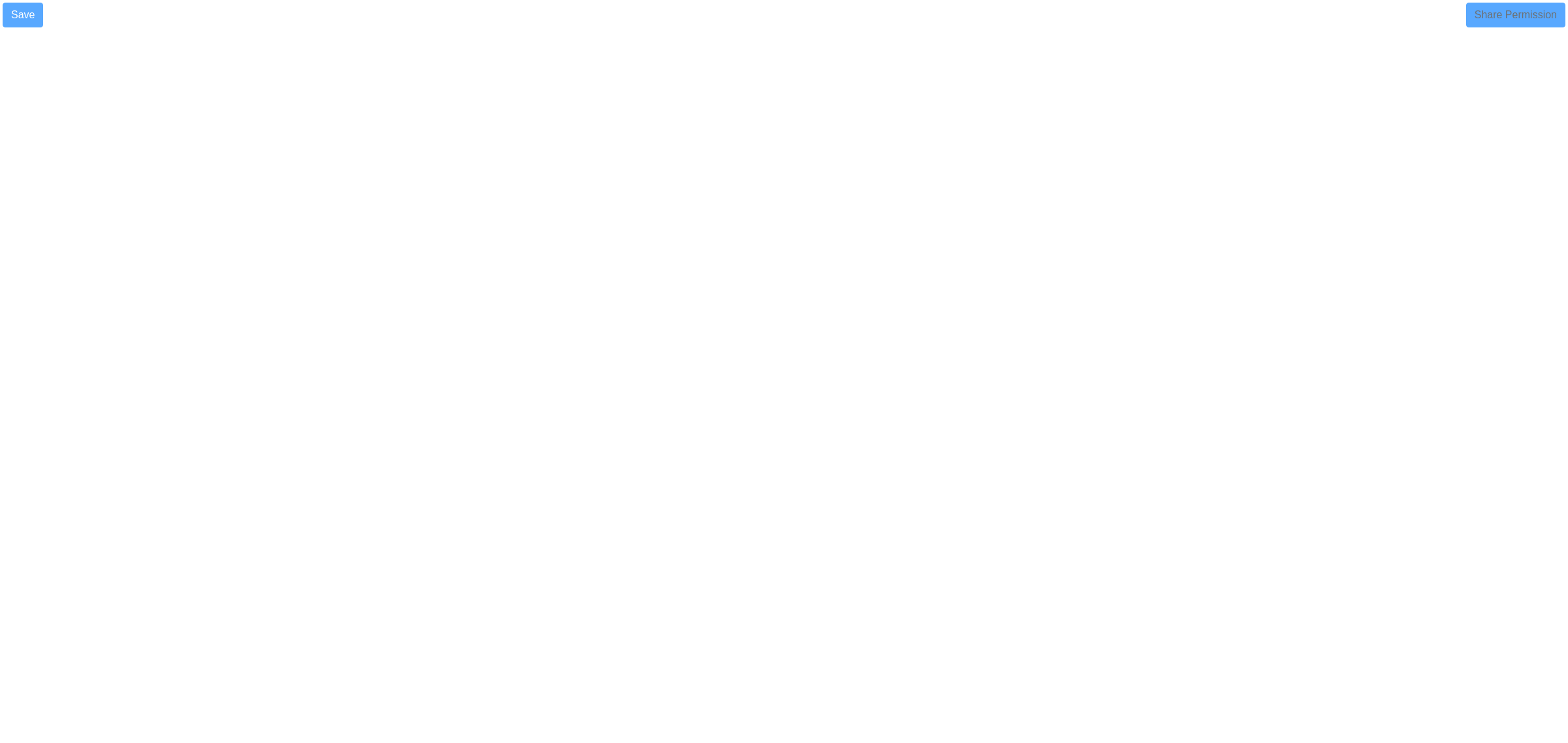
select select
select select "360"
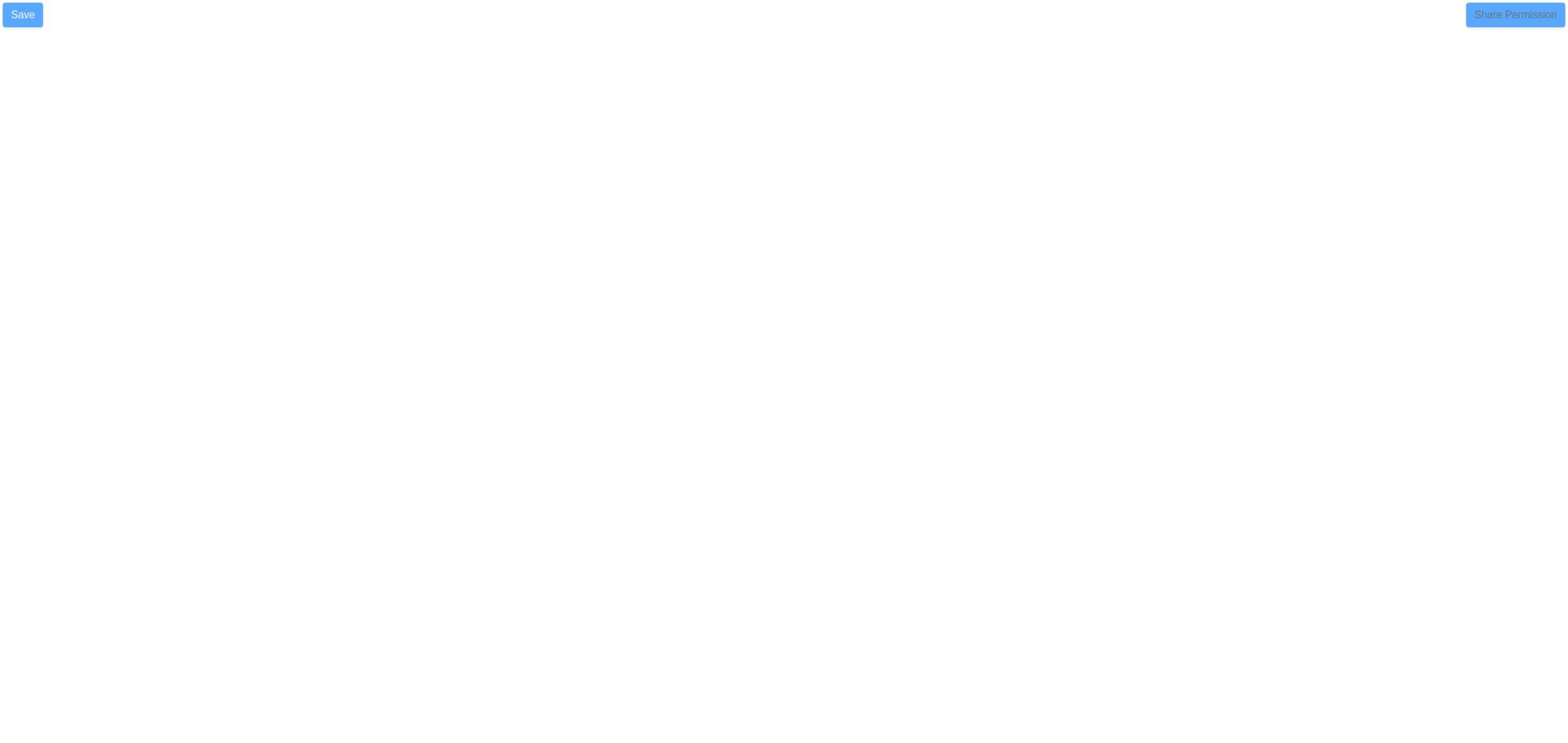
select select
select select "1"
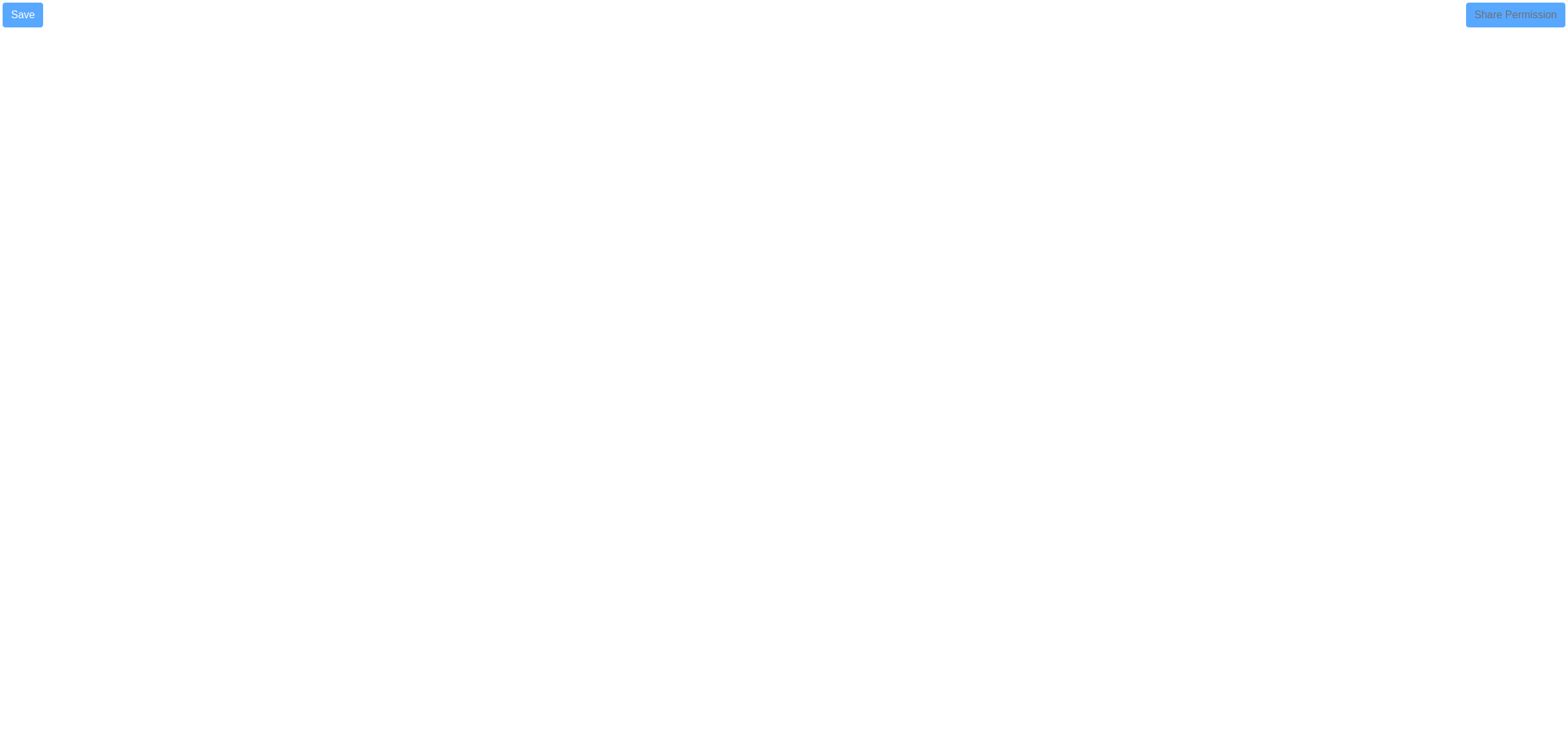
select select
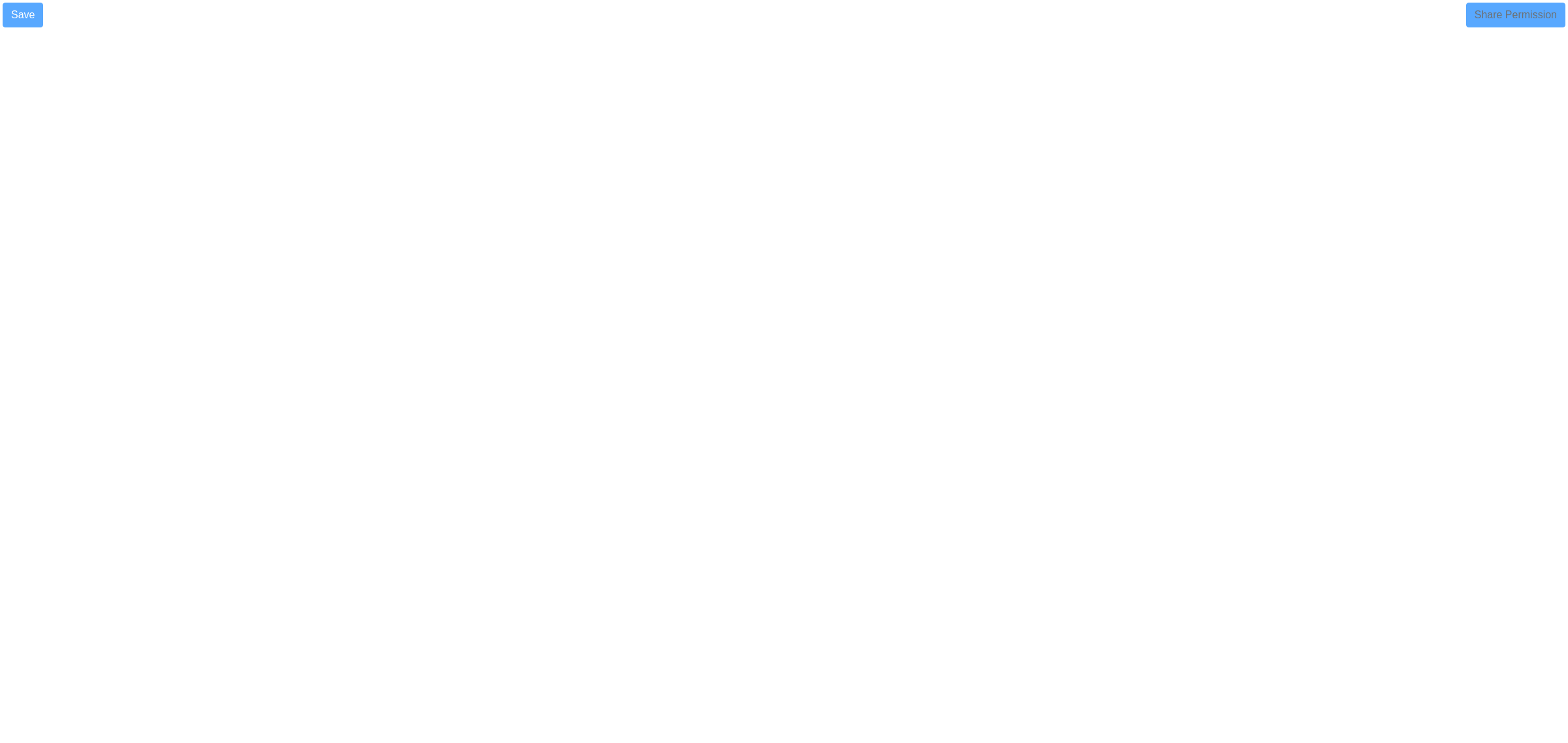
select select
select select "90"
select select
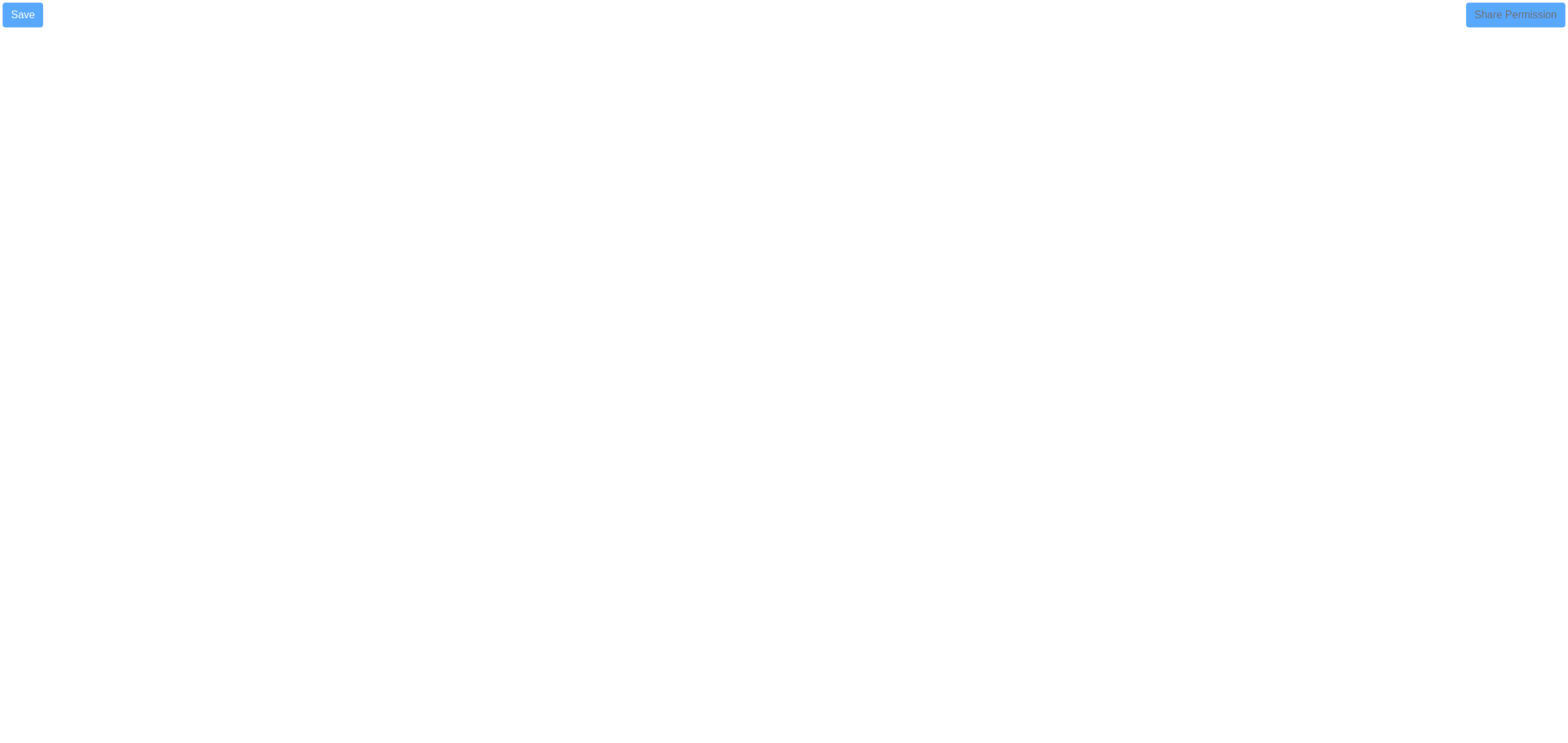
select select
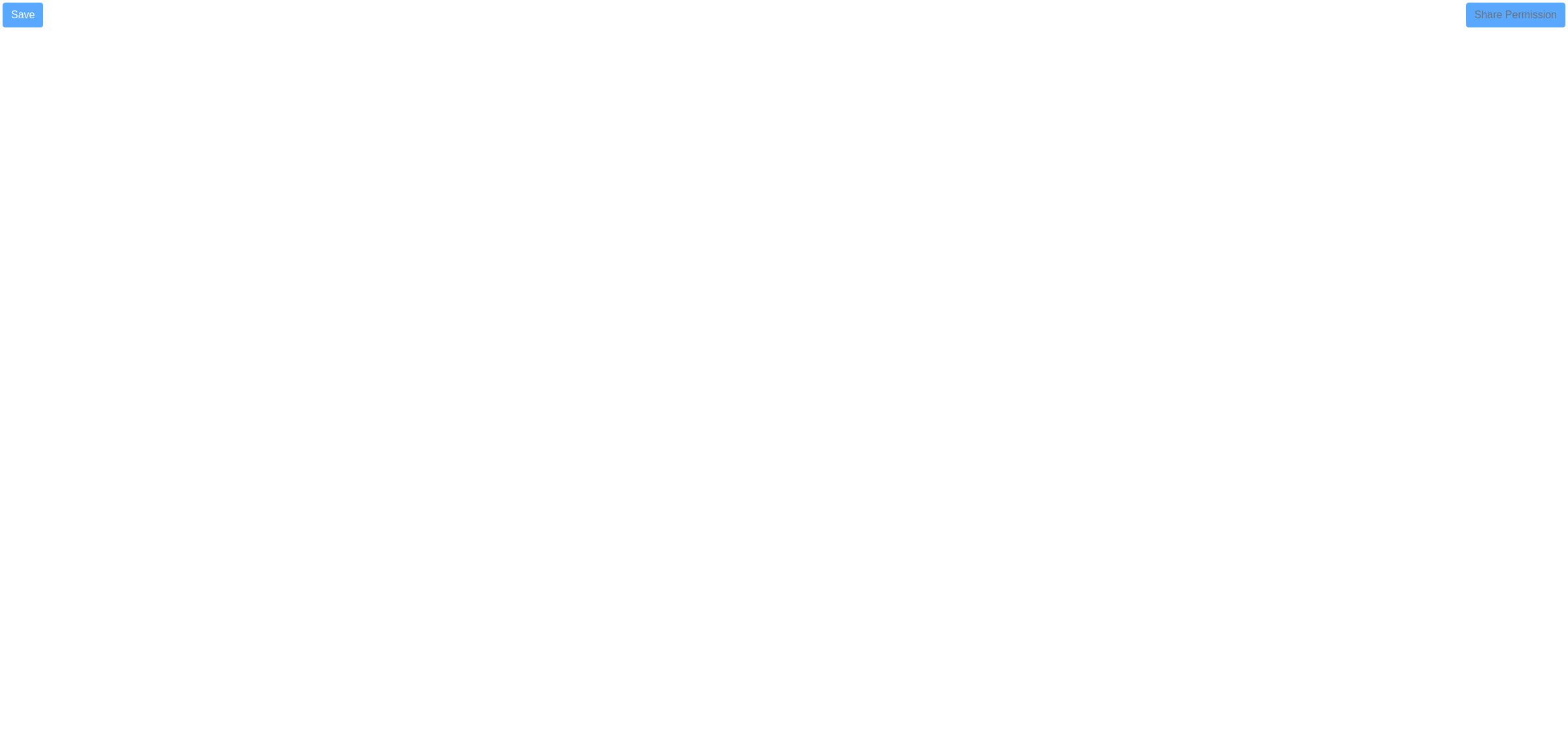
select select
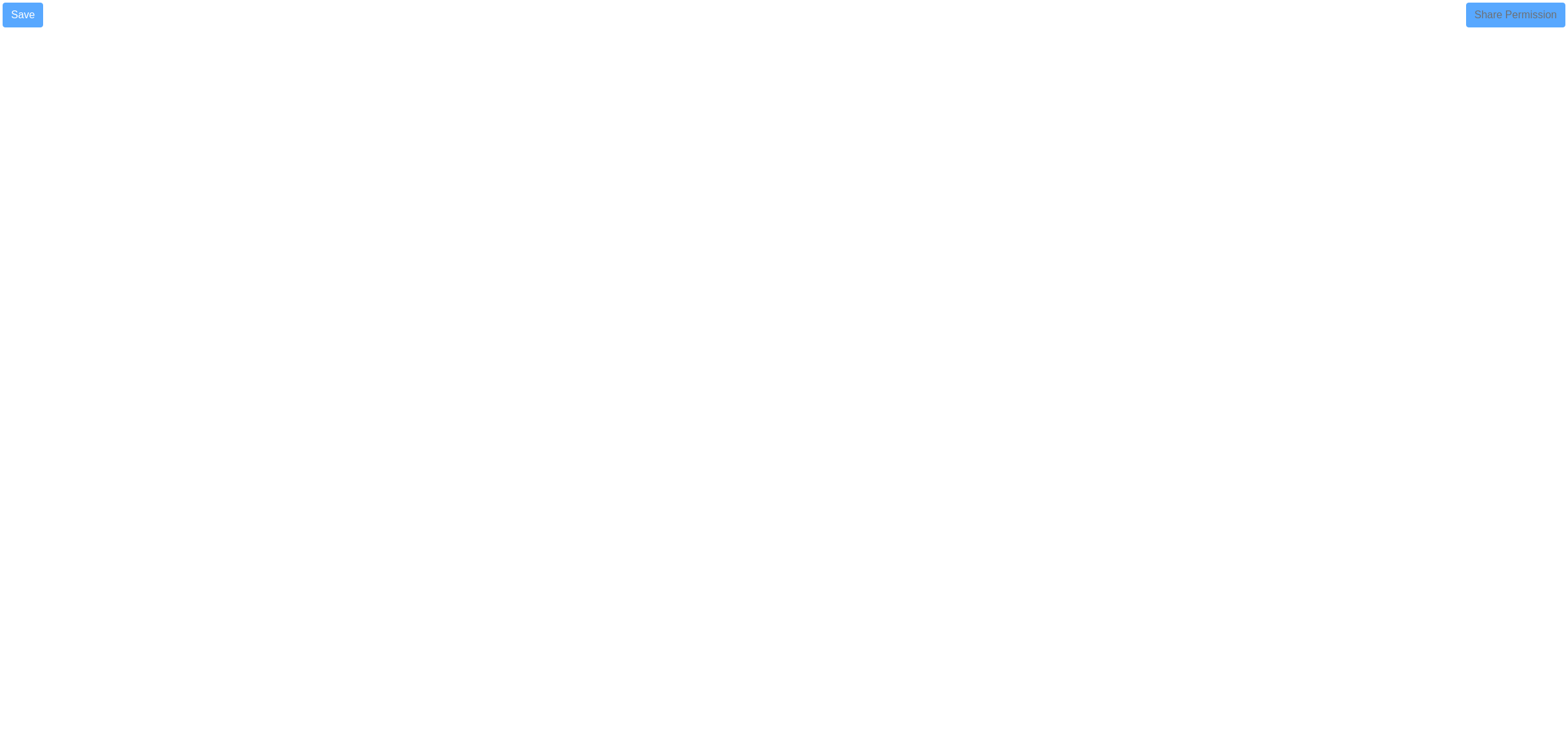
select select
select select "90"
select select
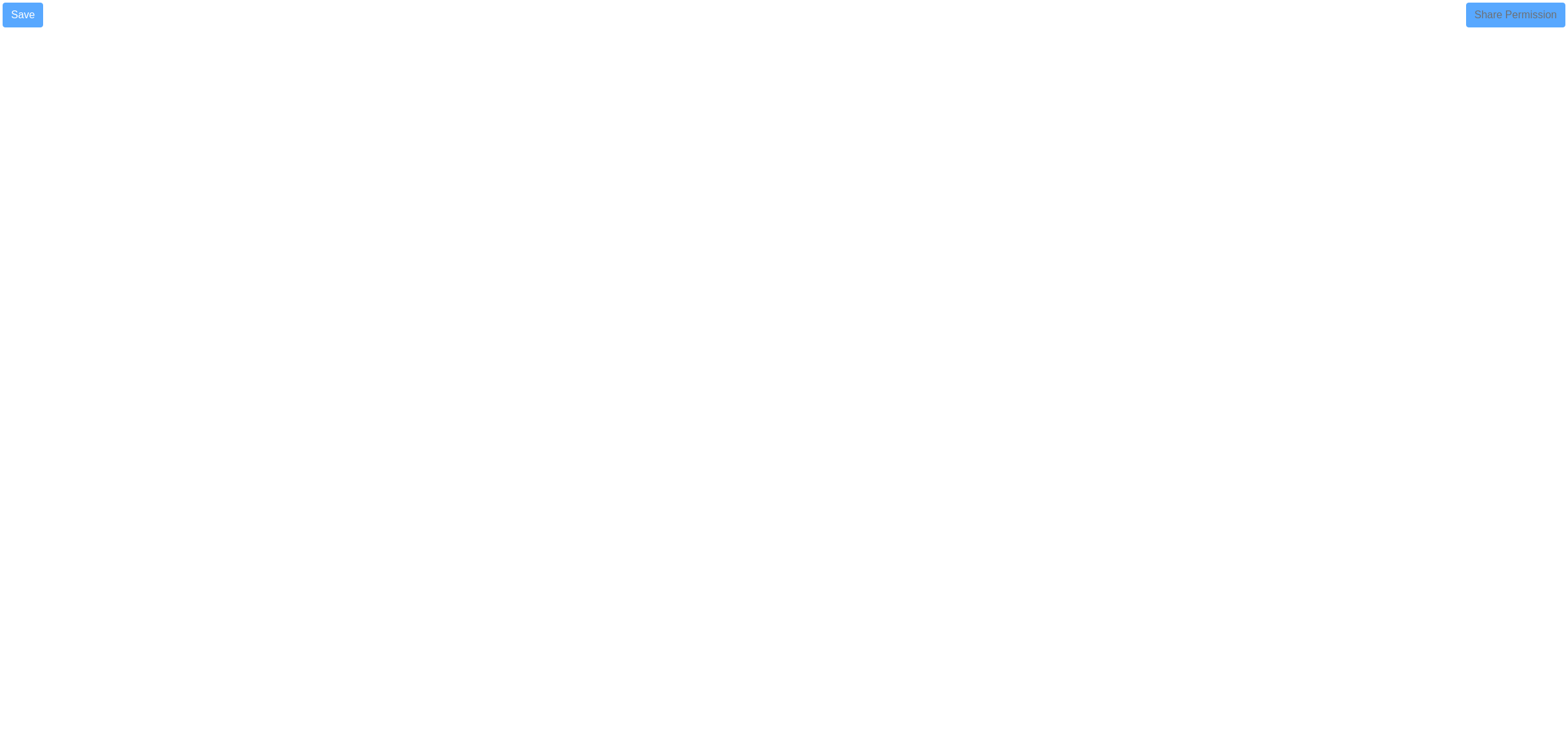
select select
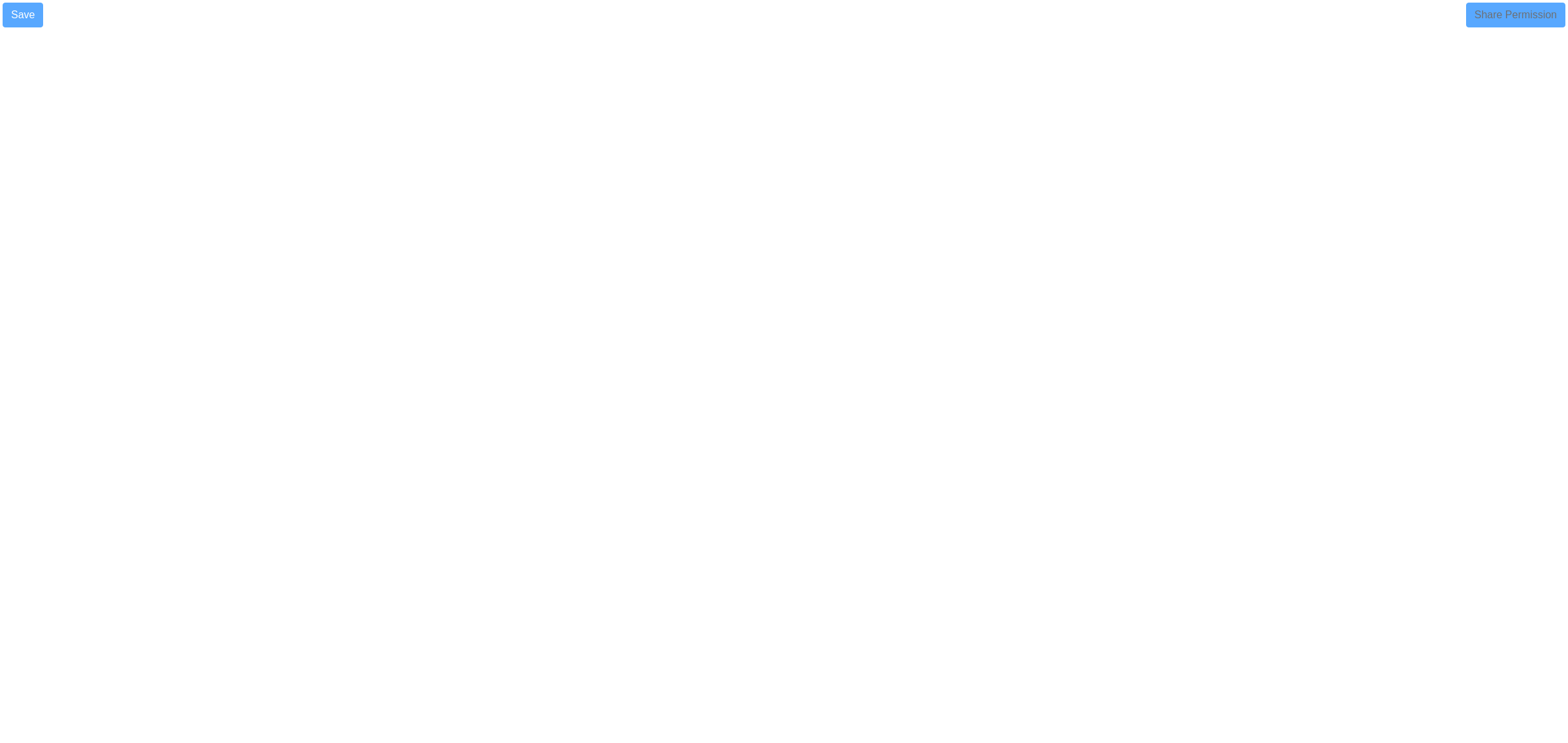
select select
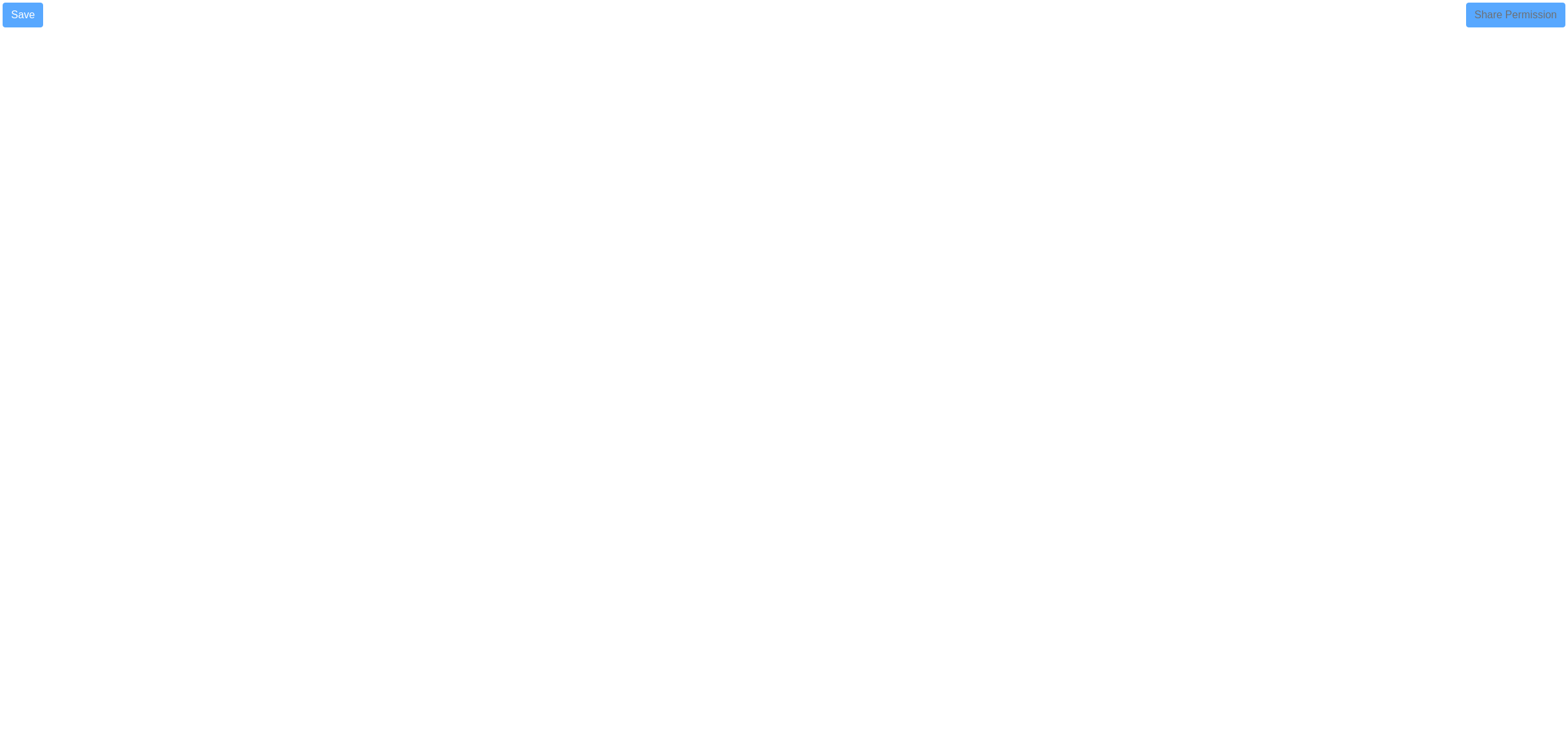
select select
select select "90"
select select
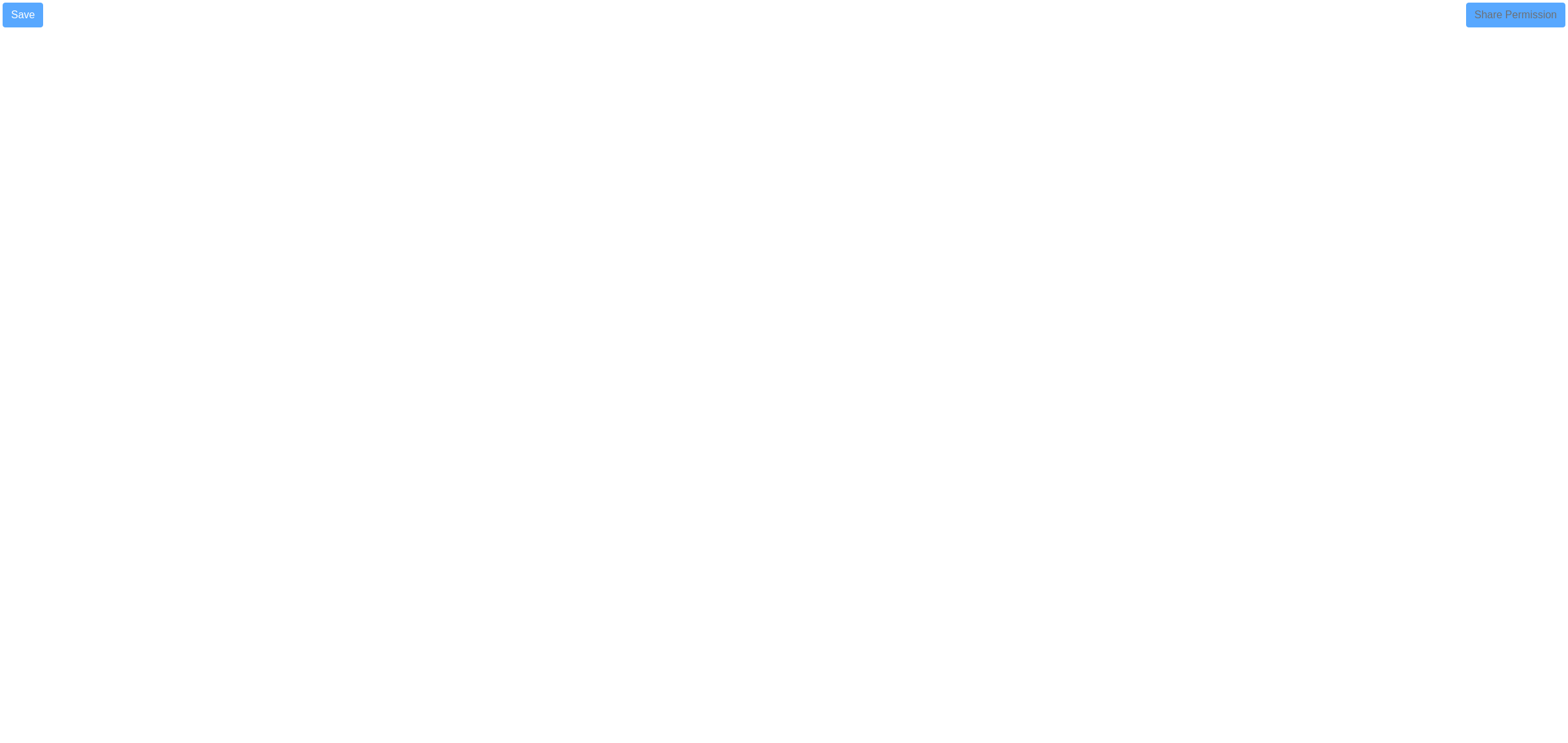
select select
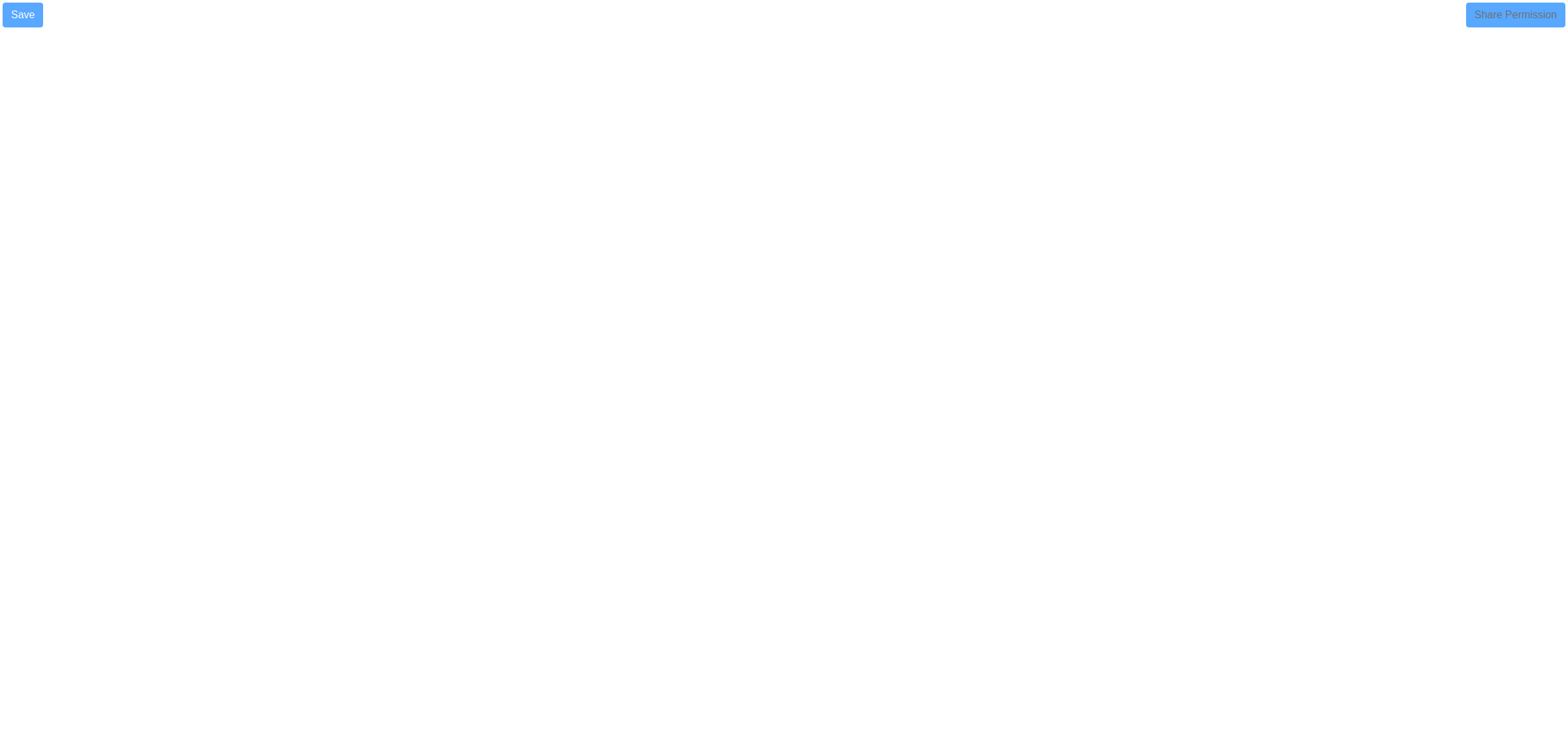
select select
